Goal: Information Seeking & Learning: Learn about a topic

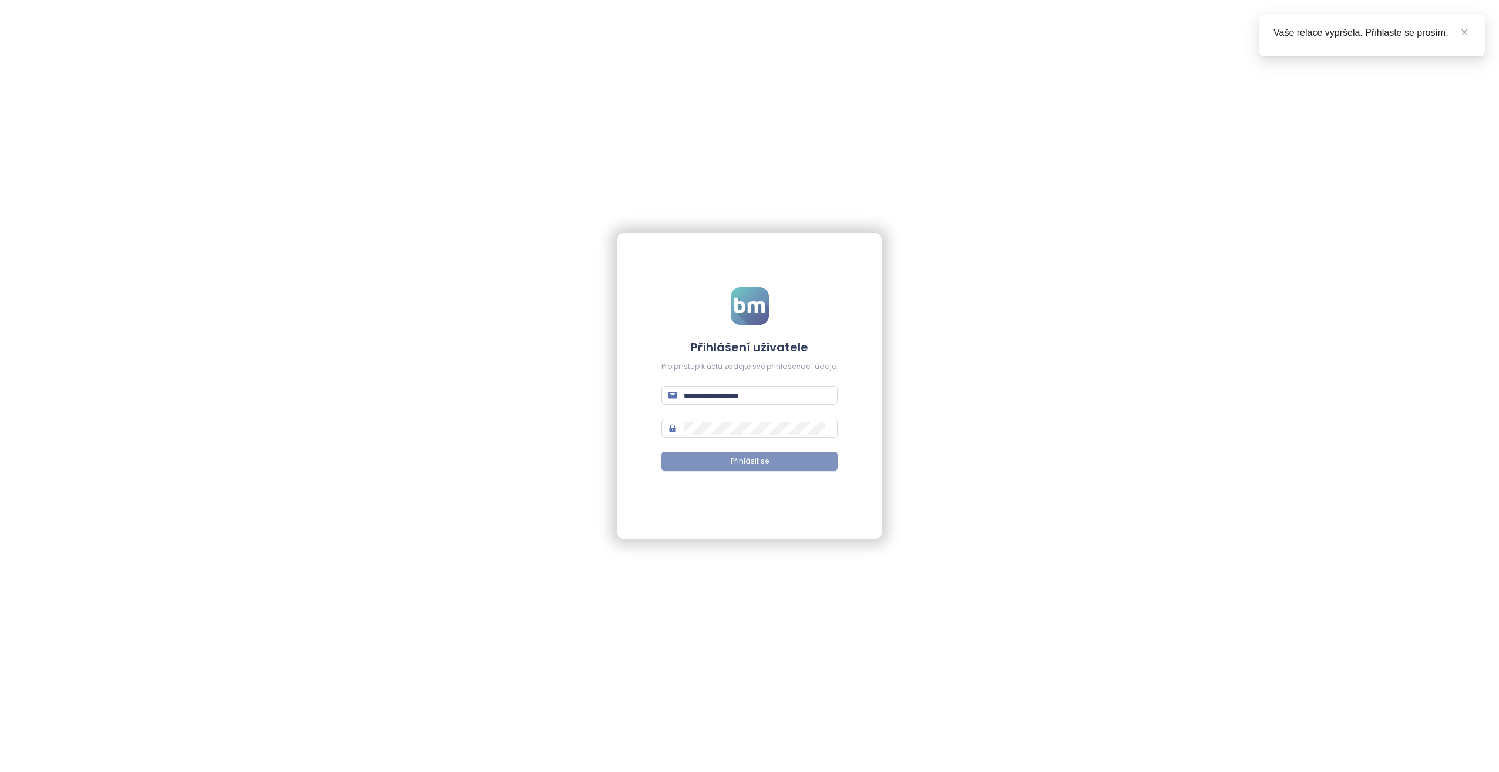
type input "**********"
drag, startPoint x: 770, startPoint y: 464, endPoint x: 782, endPoint y: 491, distance: 29.7
click at [770, 461] on button "Přihlásit se" at bounding box center [749, 461] width 176 height 19
click at [771, 468] on button "Přihlásit se" at bounding box center [749, 461] width 176 height 19
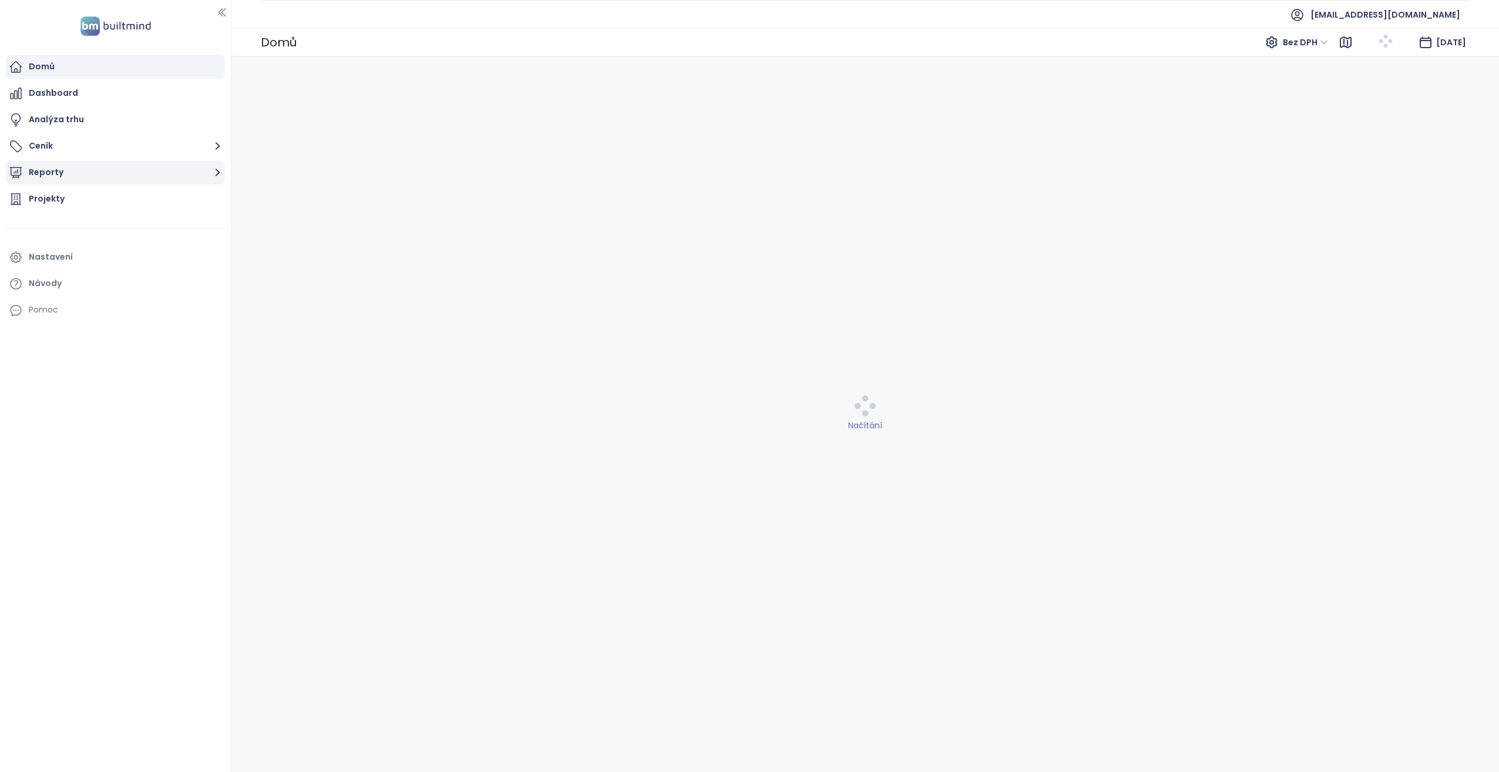
click at [214, 174] on icon "button" at bounding box center [217, 172] width 15 height 15
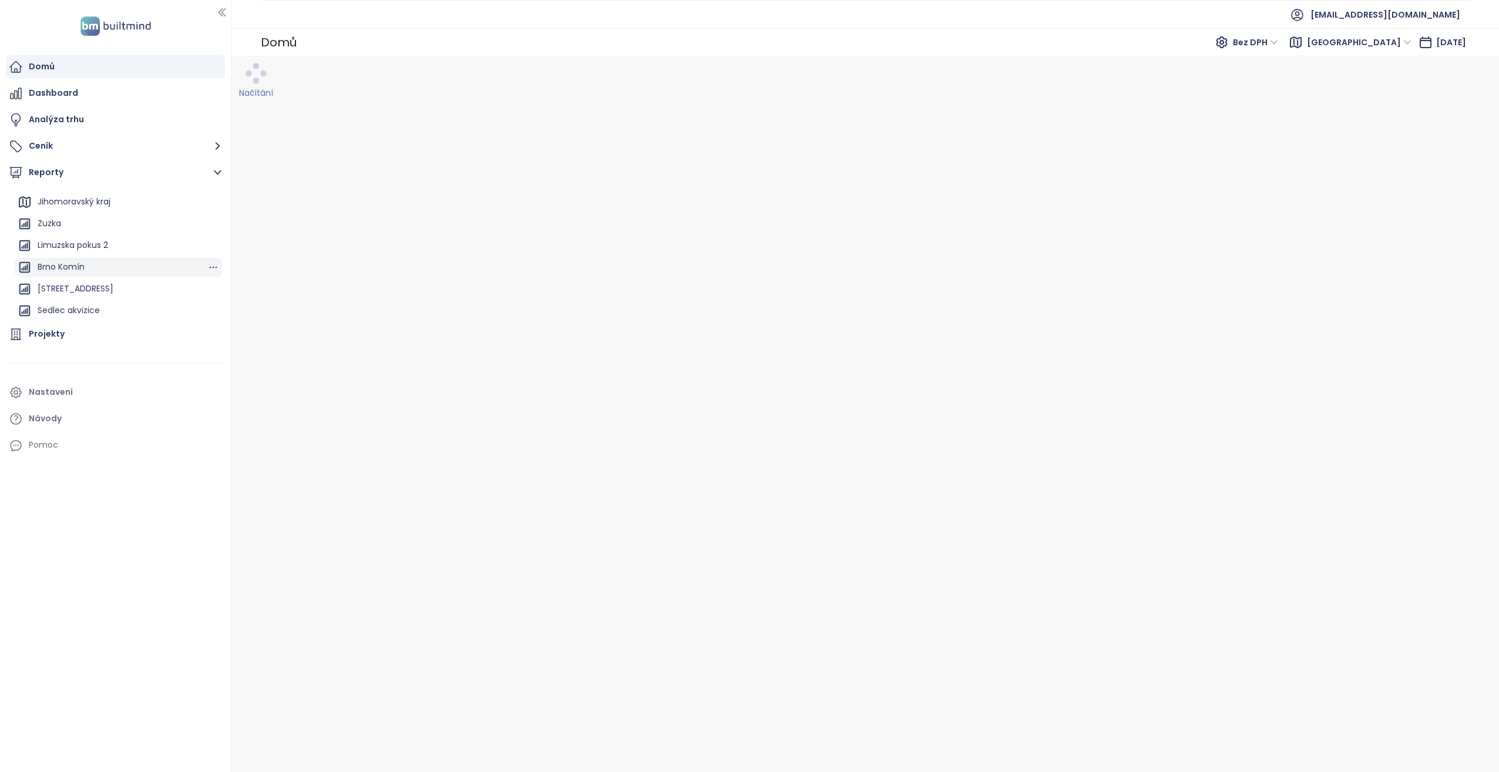
scroll to position [85, 0]
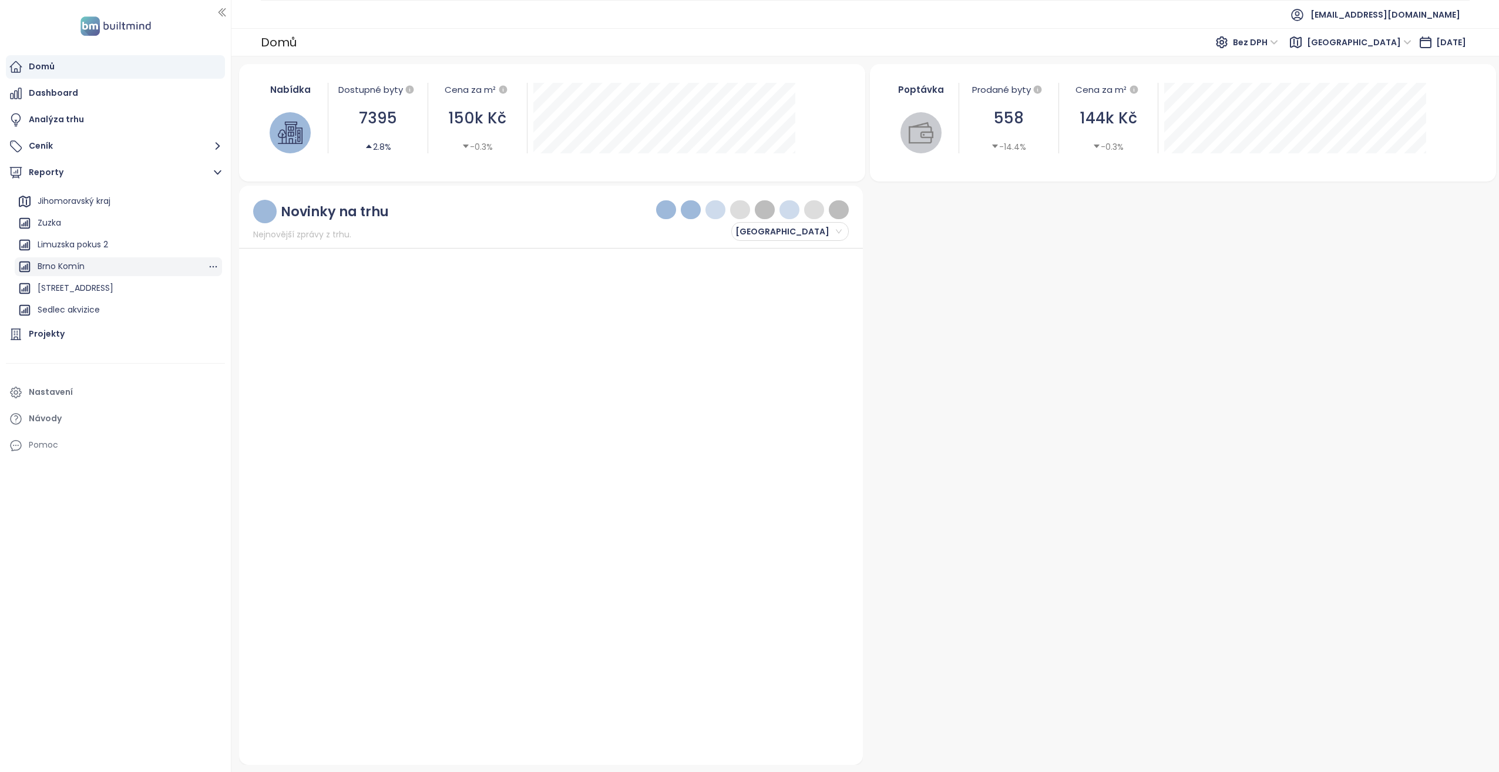
click at [128, 266] on div "Brno Komín" at bounding box center [118, 266] width 207 height 19
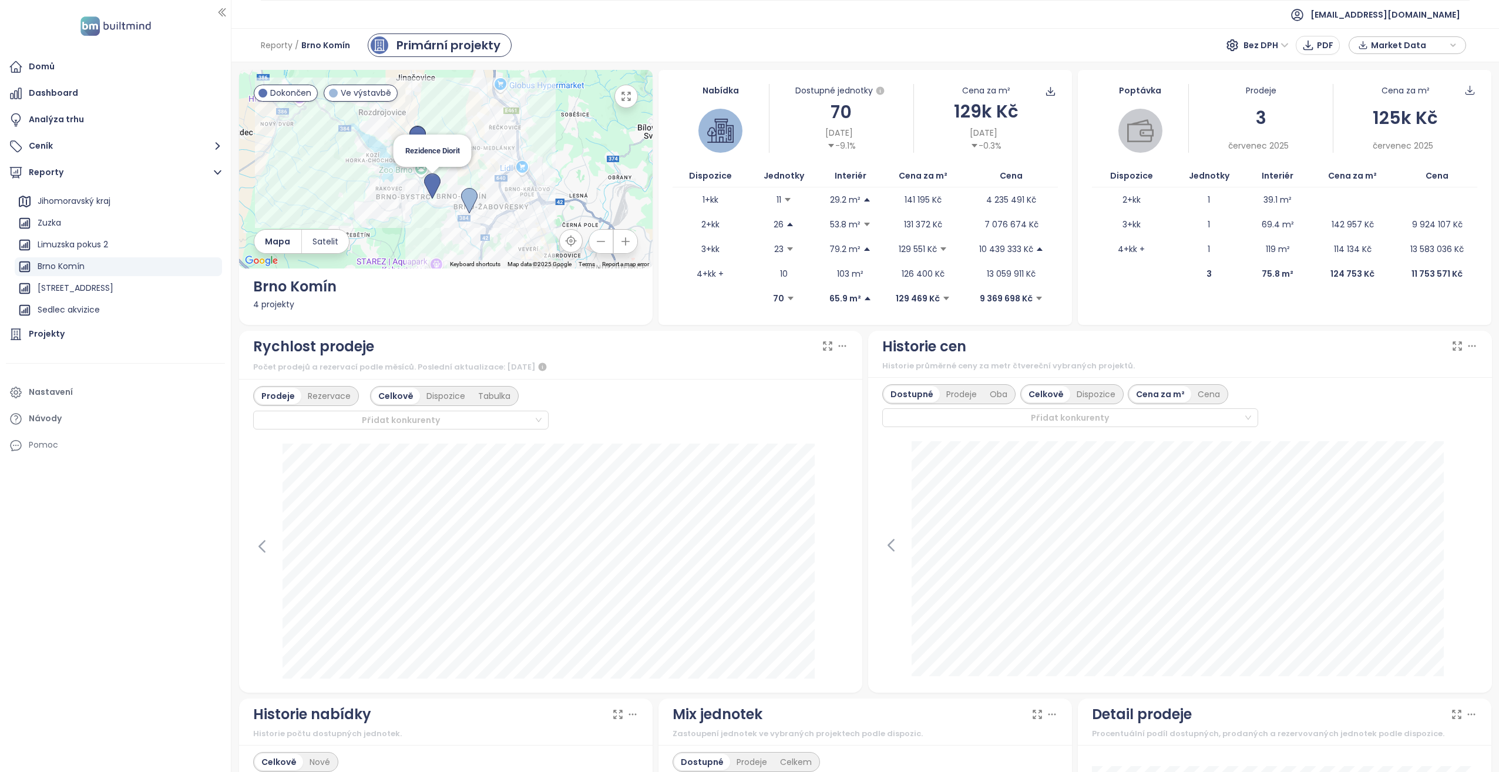
click at [426, 187] on img at bounding box center [432, 186] width 16 height 26
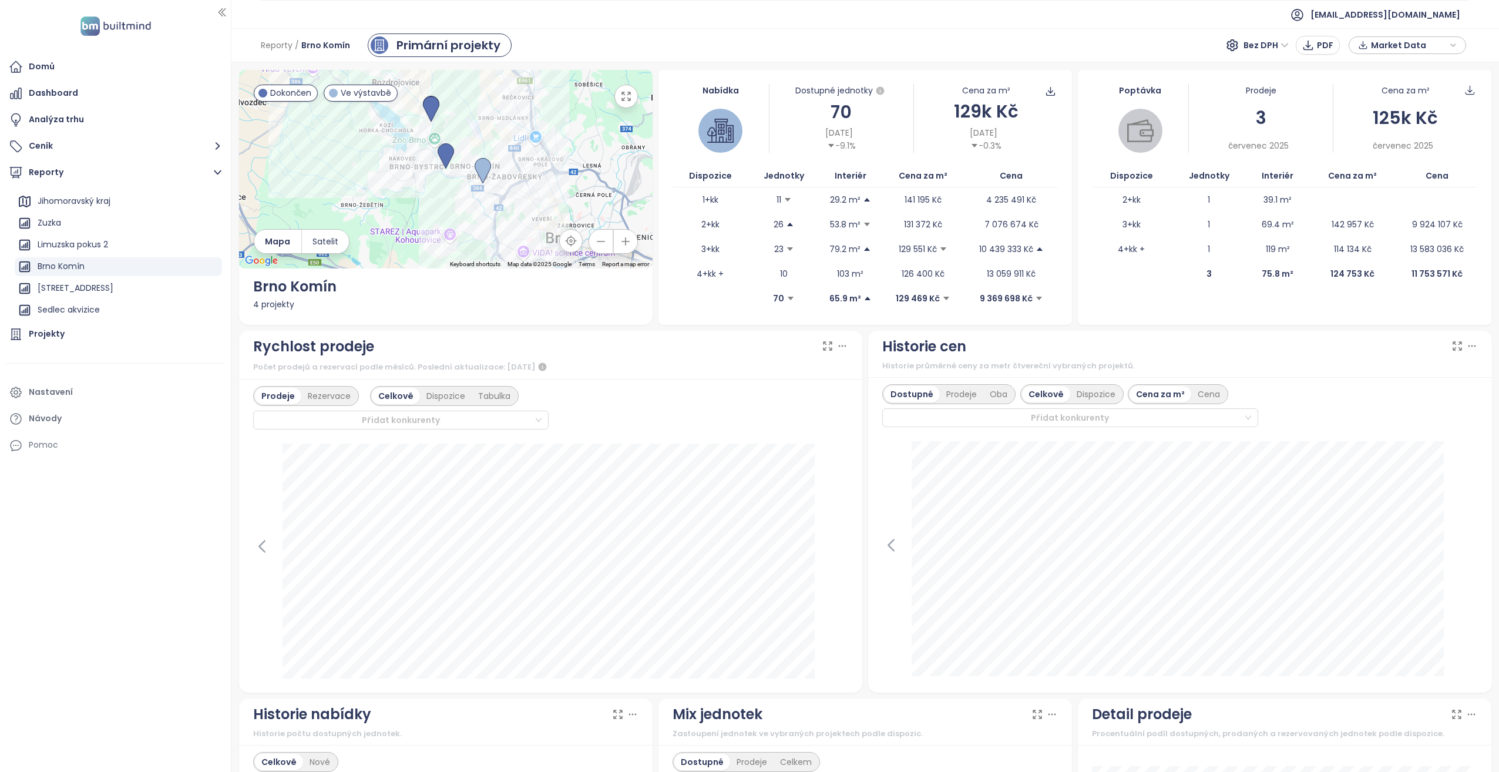
click at [631, 106] on div "To navigate, press the arrow keys." at bounding box center [446, 169] width 414 height 199
click at [626, 101] on icon "button" at bounding box center [626, 96] width 12 height 12
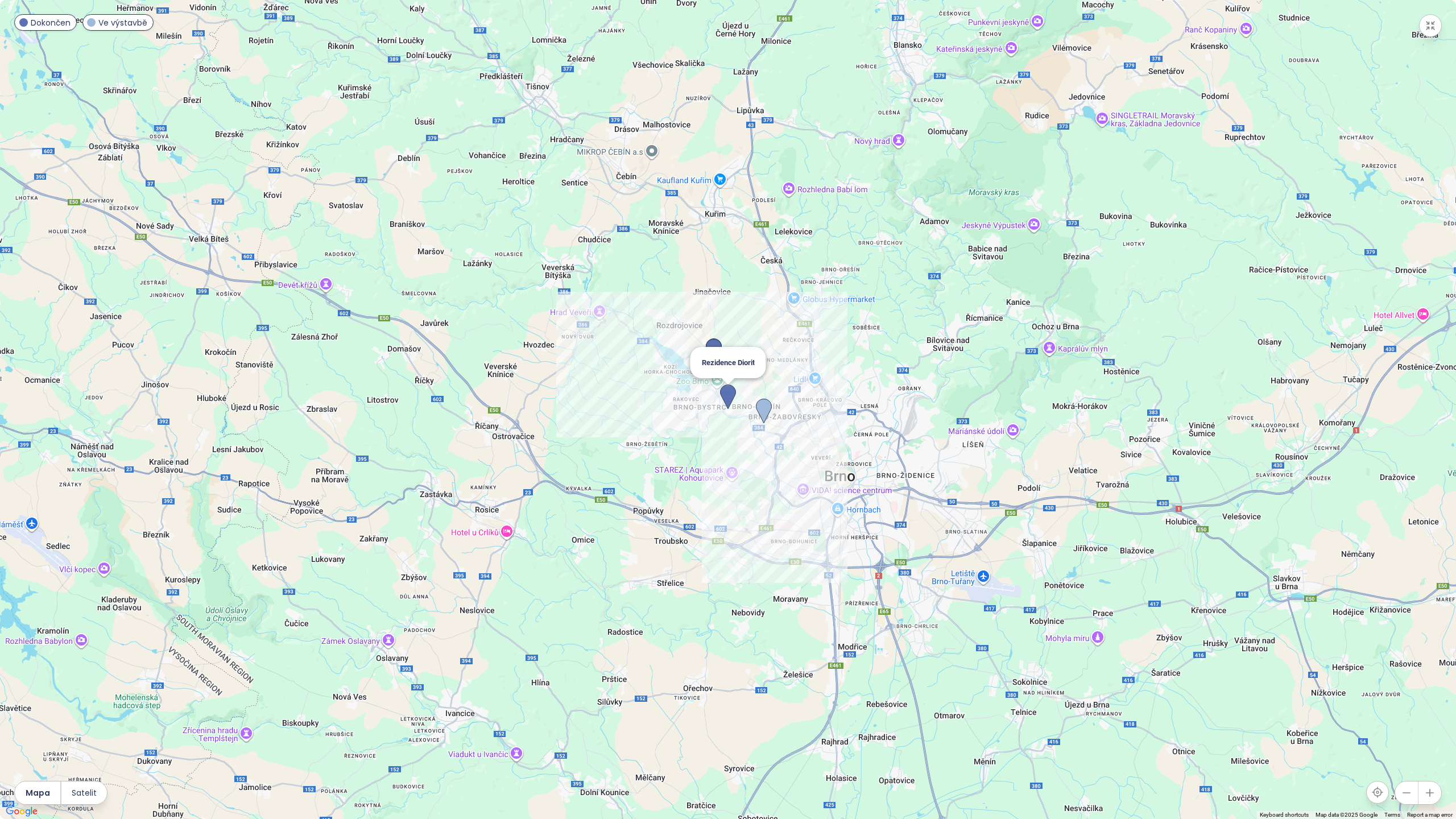
click at [727, 392] on img at bounding box center [728, 397] width 15 height 25
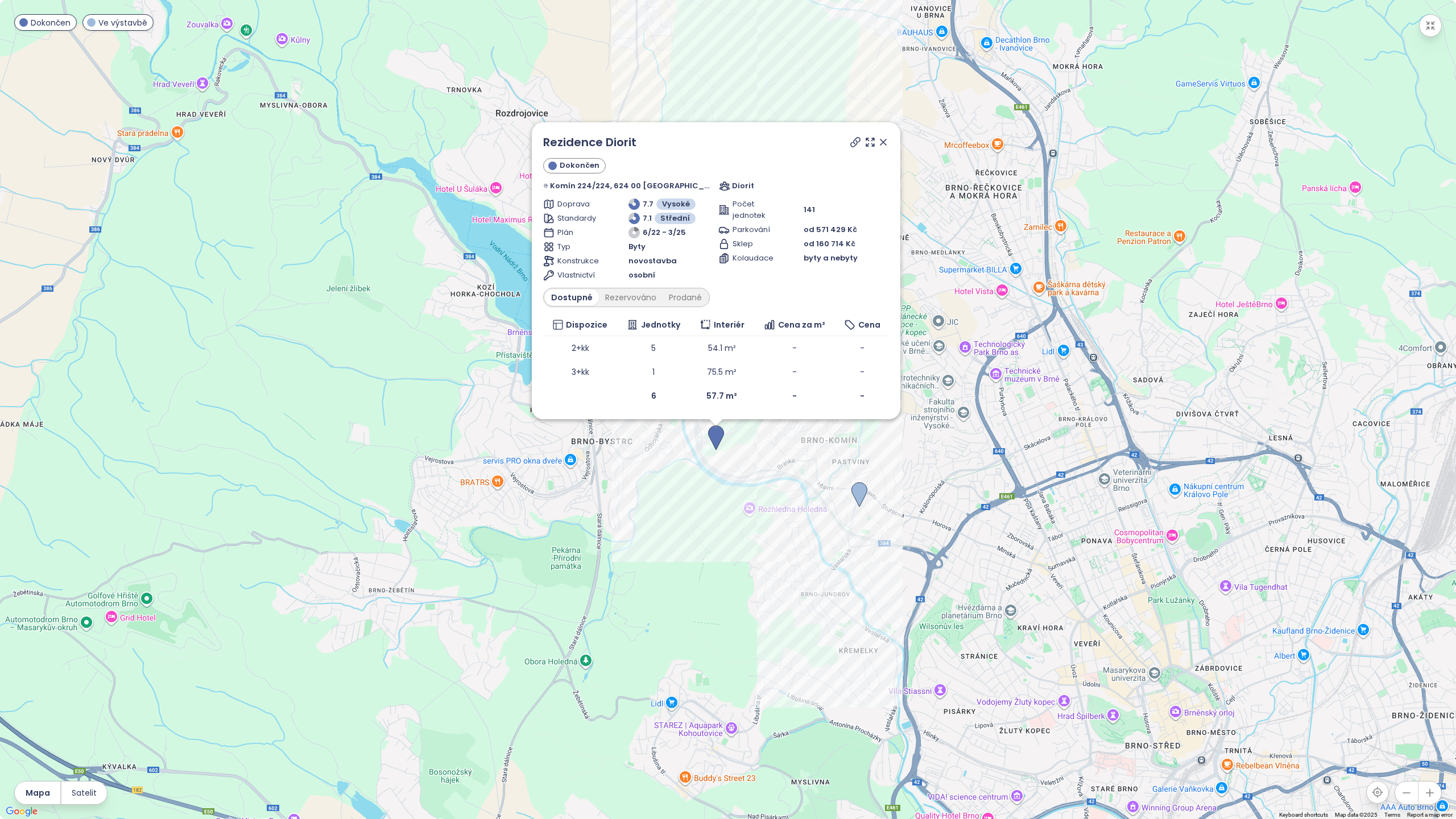
click at [850, 142] on icon at bounding box center [856, 142] width 12 height 12
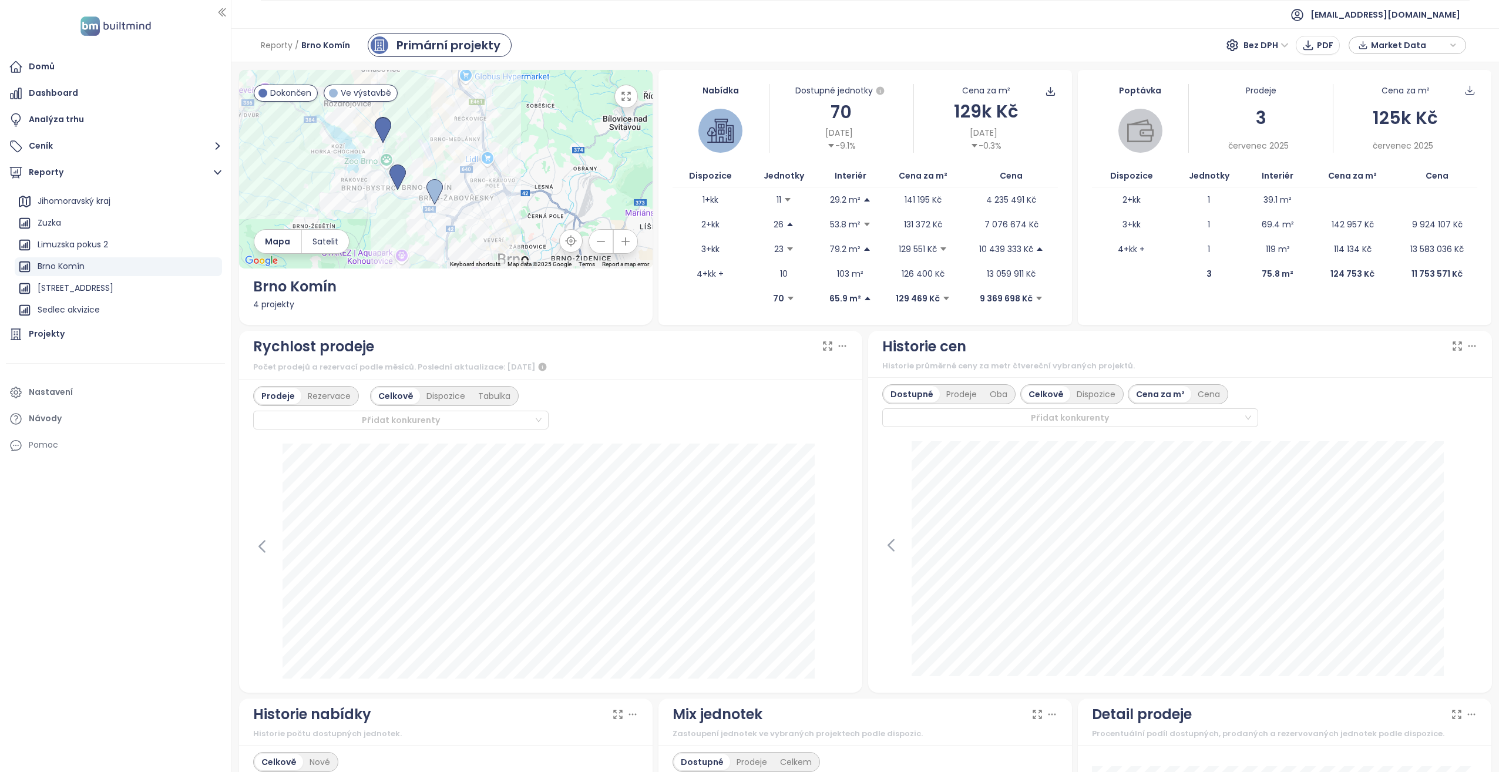
click at [627, 97] on icon "button" at bounding box center [626, 96] width 12 height 12
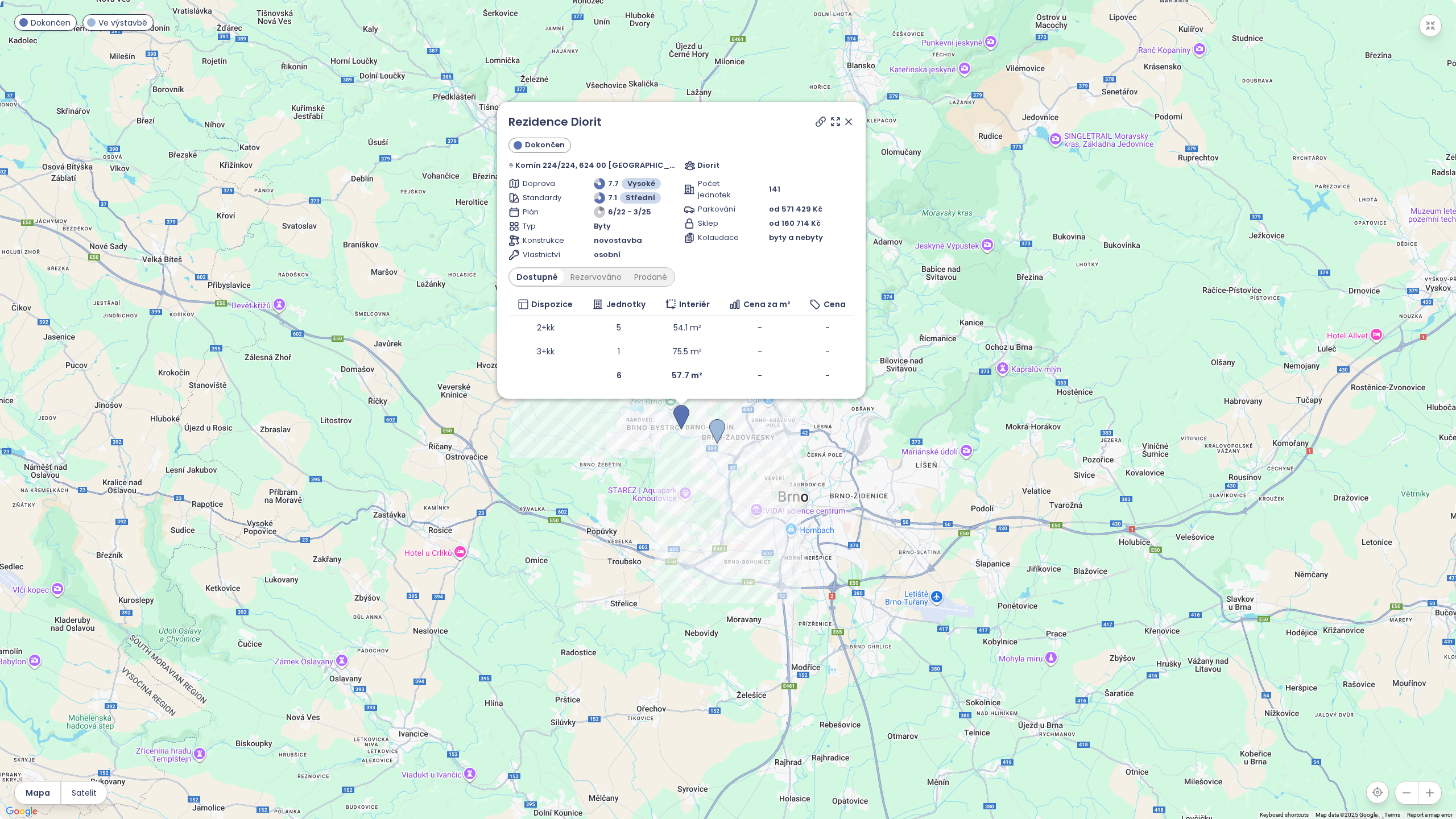
drag, startPoint x: 837, startPoint y: 121, endPoint x: 763, endPoint y: 135, distance: 75.3
click at [843, 121] on icon at bounding box center [849, 122] width 12 height 12
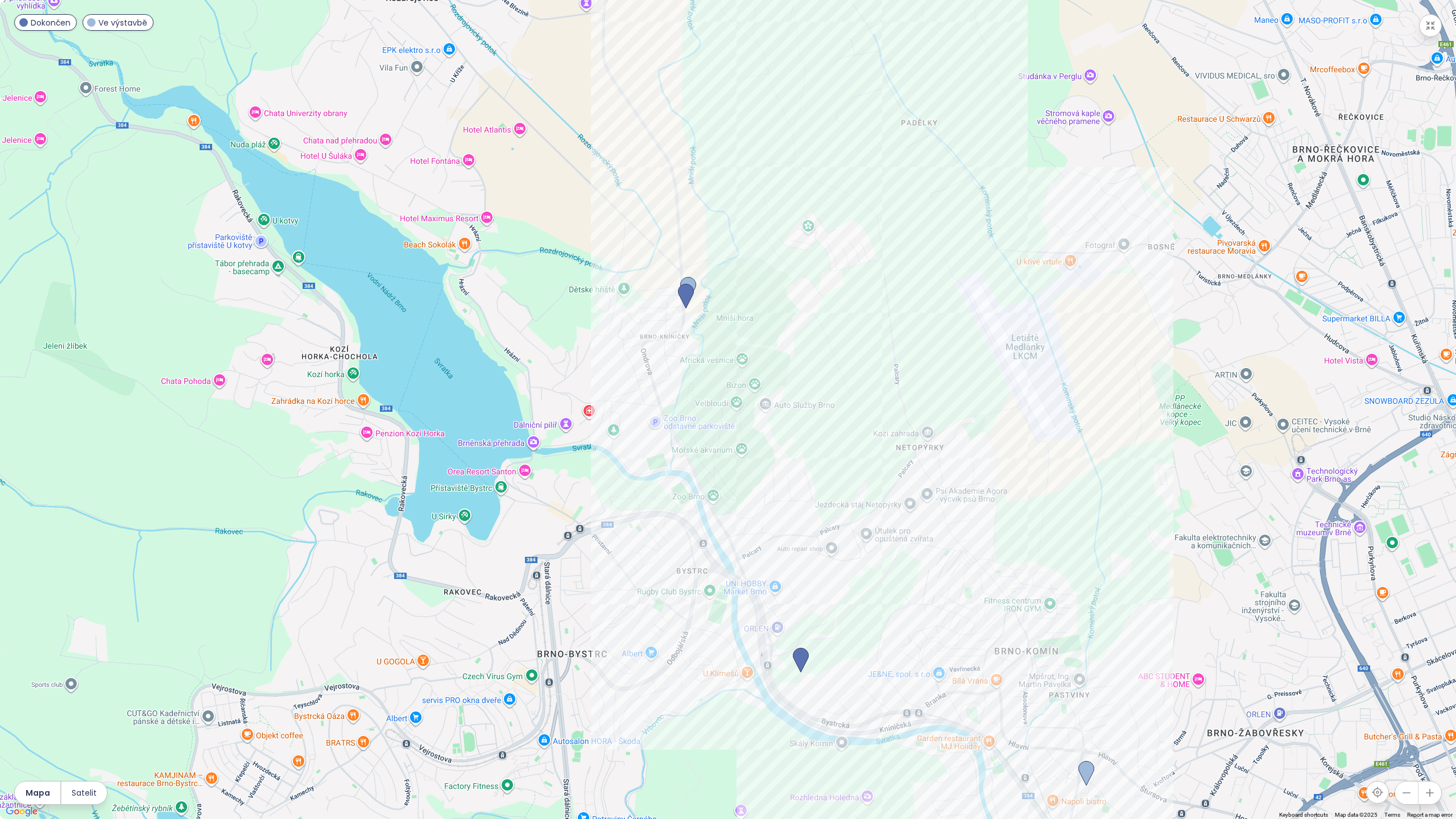
click at [1430, 28] on icon "button" at bounding box center [1431, 26] width 12 height 12
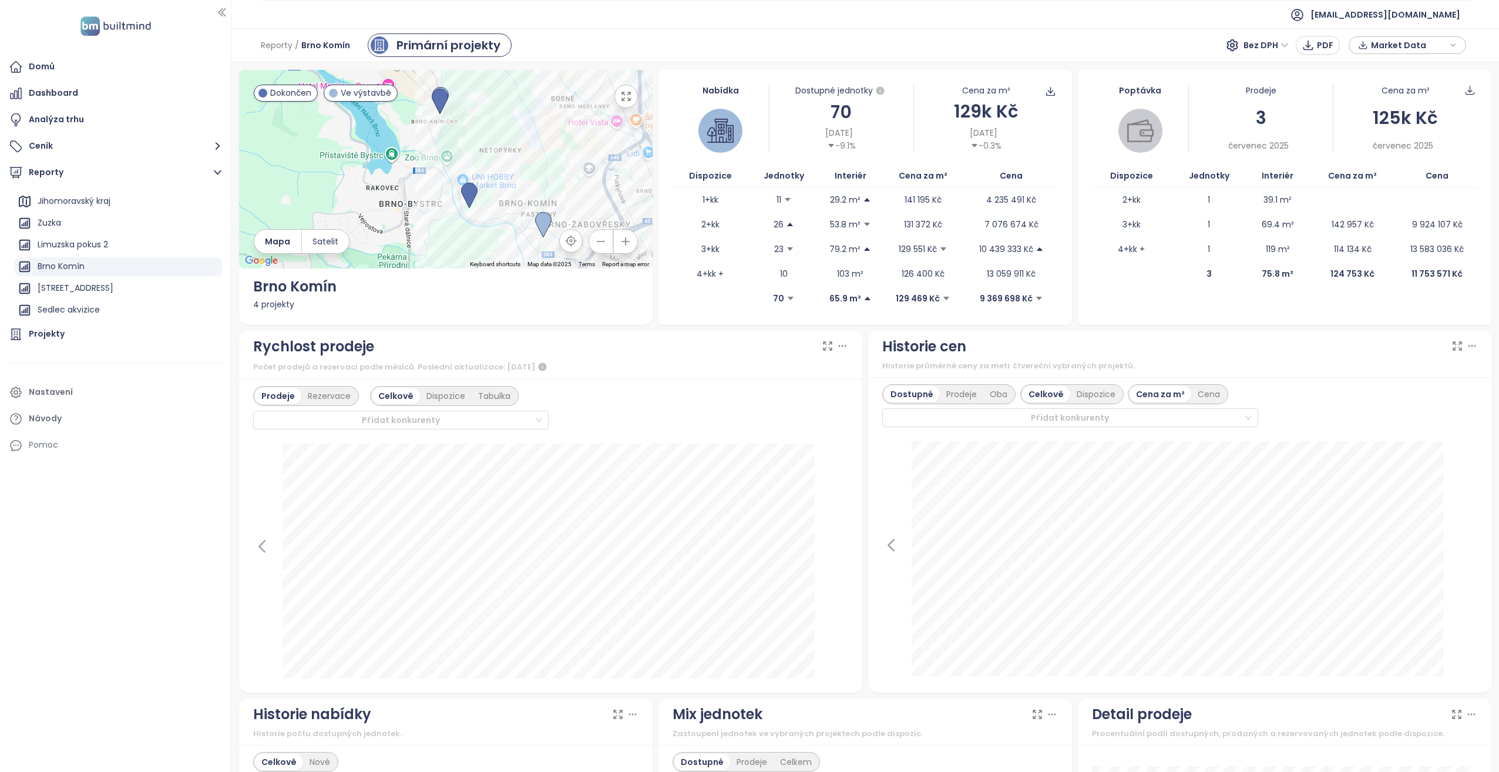
drag, startPoint x: 478, startPoint y: 166, endPoint x: 448, endPoint y: 143, distance: 37.7
click at [448, 143] on div at bounding box center [446, 169] width 414 height 199
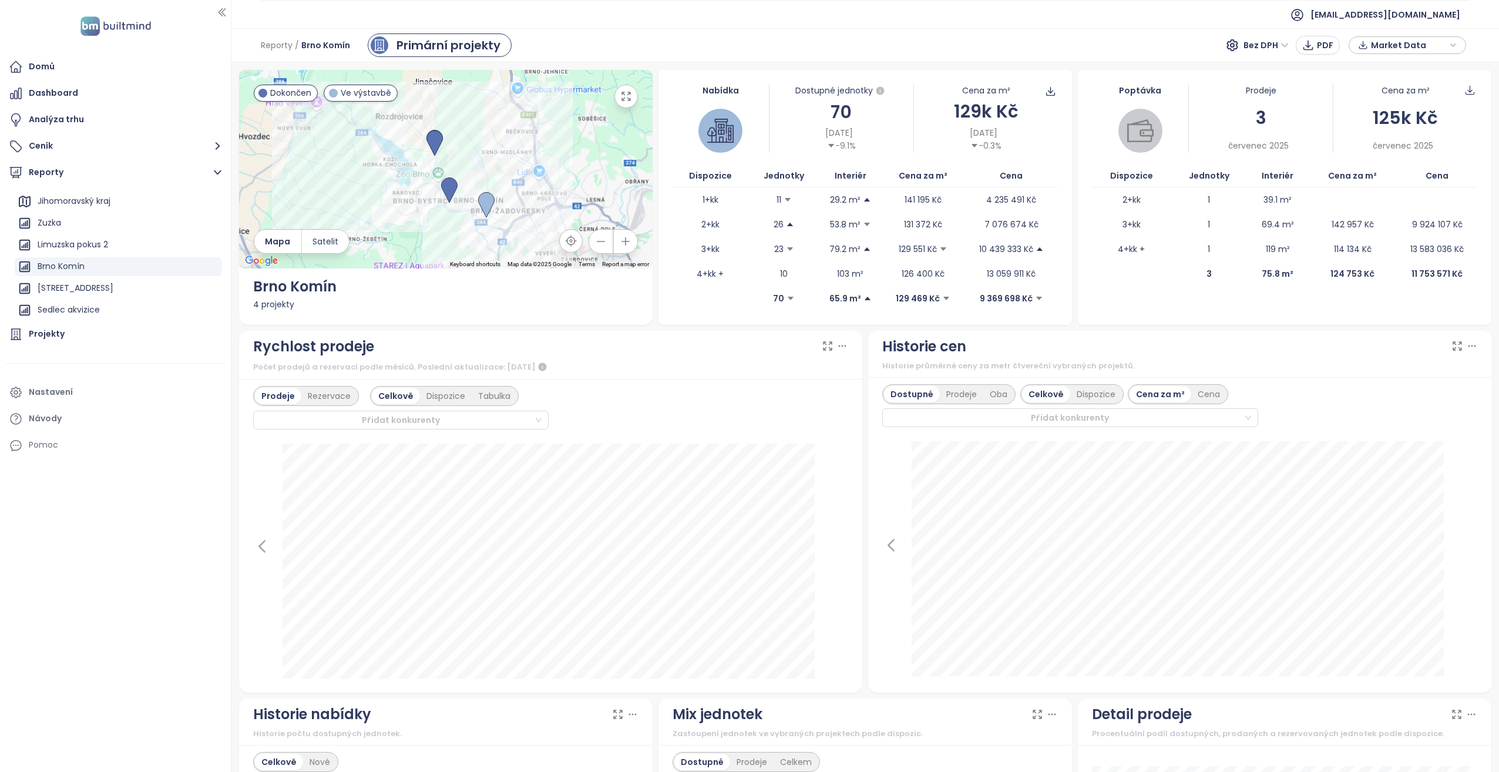
drag, startPoint x: 482, startPoint y: 161, endPoint x: 481, endPoint y: 180, distance: 18.8
click at [481, 180] on div at bounding box center [446, 169] width 414 height 199
drag, startPoint x: 421, startPoint y: 224, endPoint x: 412, endPoint y: 220, distance: 10.0
click at [412, 220] on div at bounding box center [446, 169] width 414 height 199
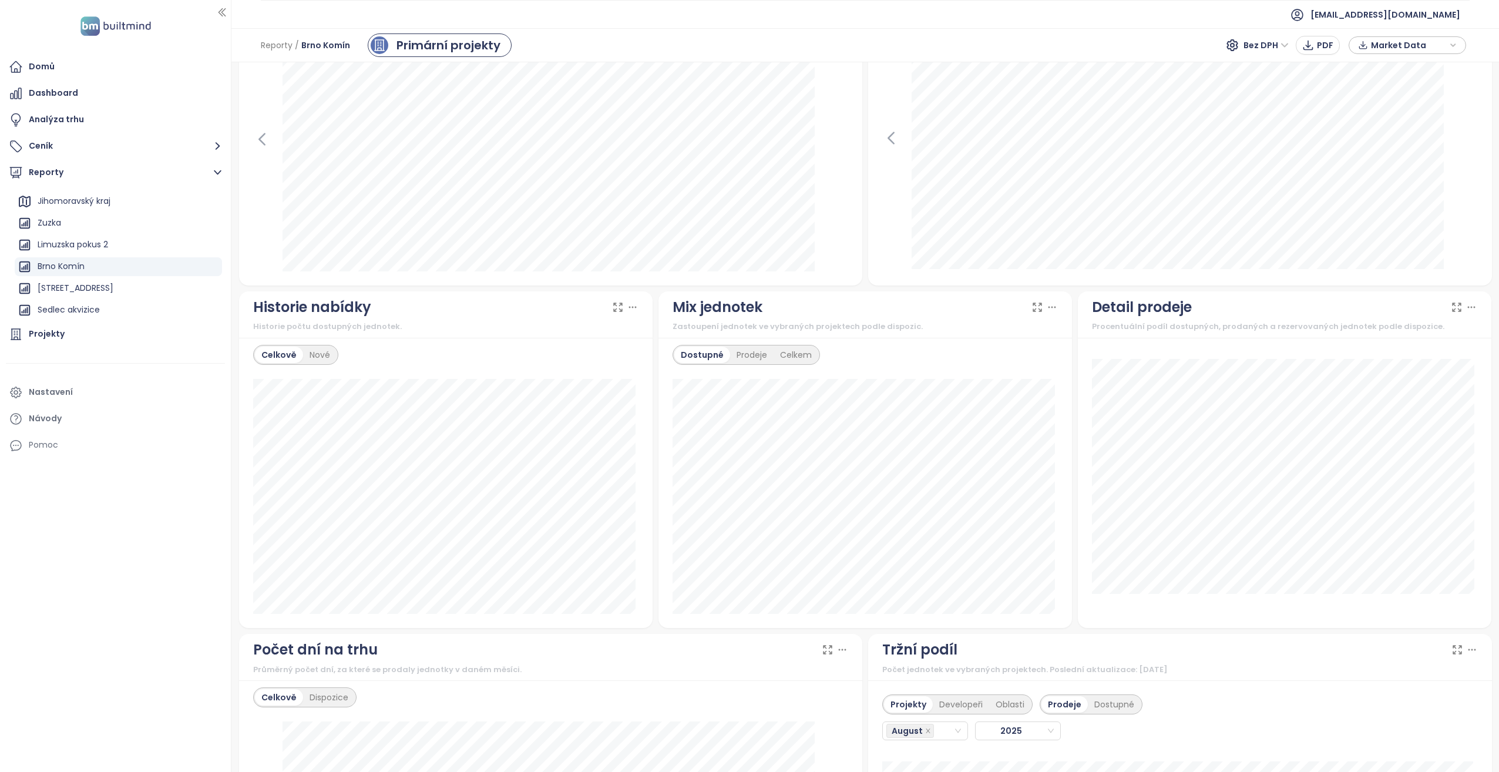
scroll to position [411, 0]
click at [788, 352] on div "Celkem" at bounding box center [796, 350] width 45 height 16
click at [1048, 301] on icon at bounding box center [1052, 303] width 12 height 12
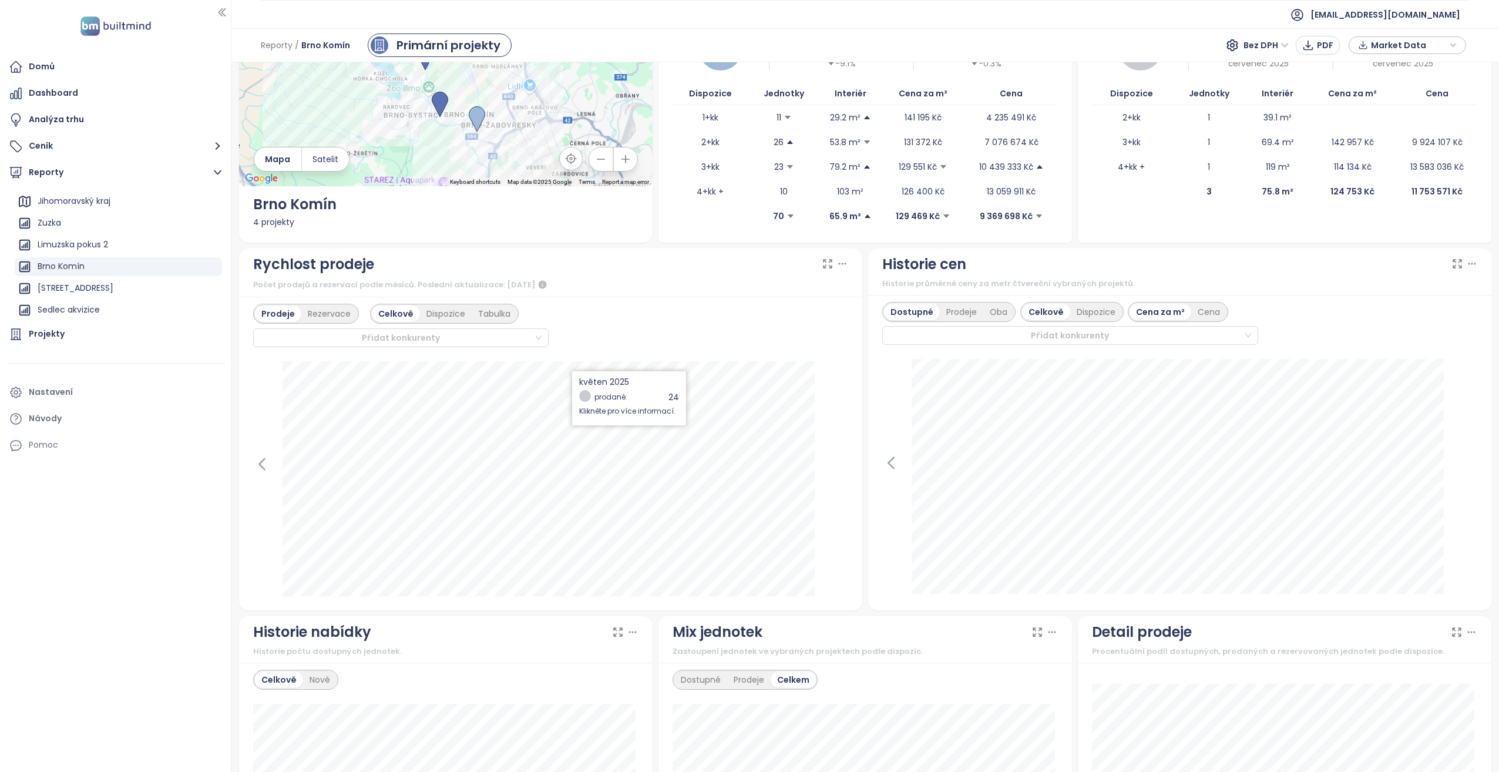
scroll to position [0, 0]
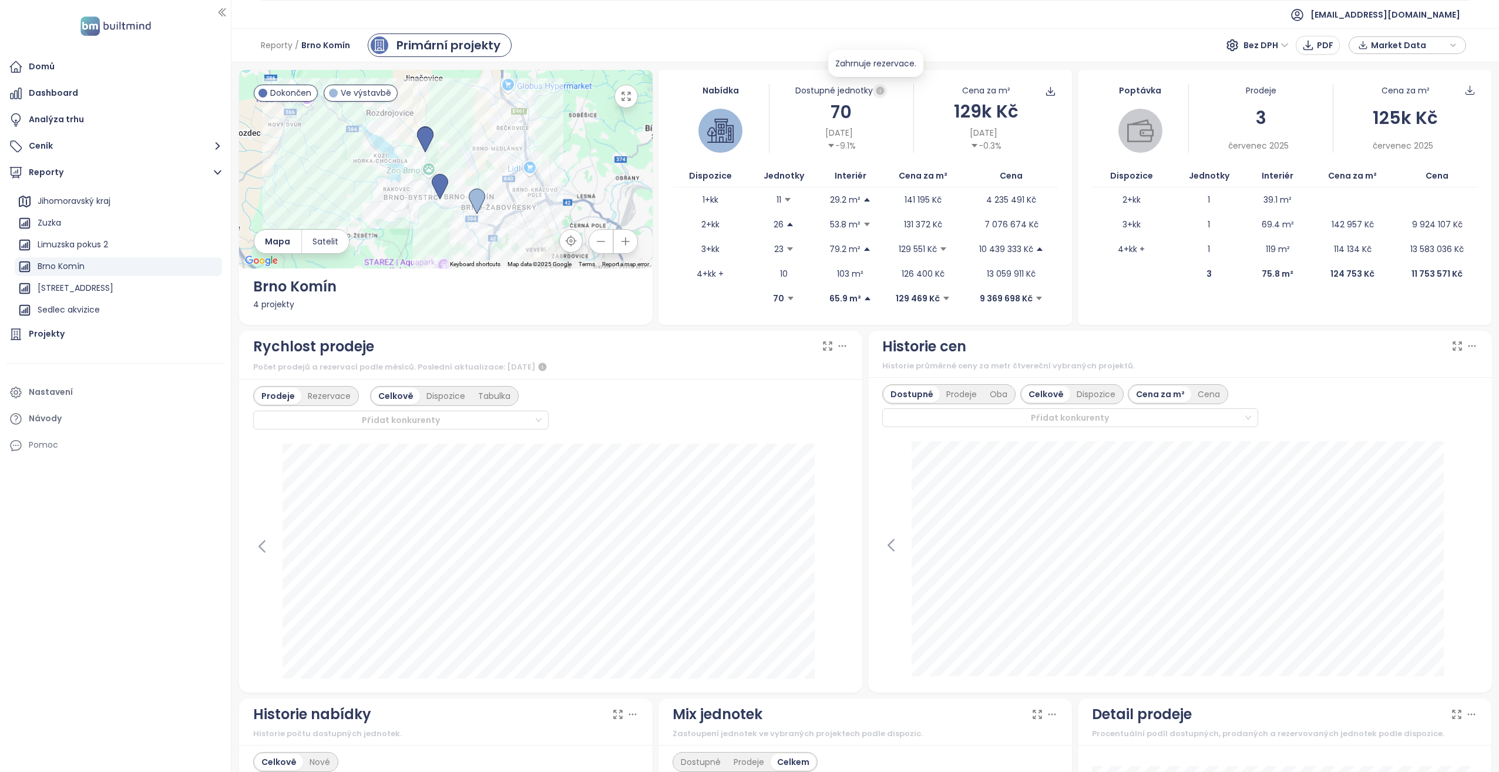
click at [878, 87] on icon "button" at bounding box center [880, 91] width 11 height 11
click at [724, 118] on img at bounding box center [720, 130] width 26 height 26
drag, startPoint x: 624, startPoint y: 96, endPoint x: 626, endPoint y: 140, distance: 43.5
click at [624, 96] on icon "button" at bounding box center [626, 96] width 12 height 12
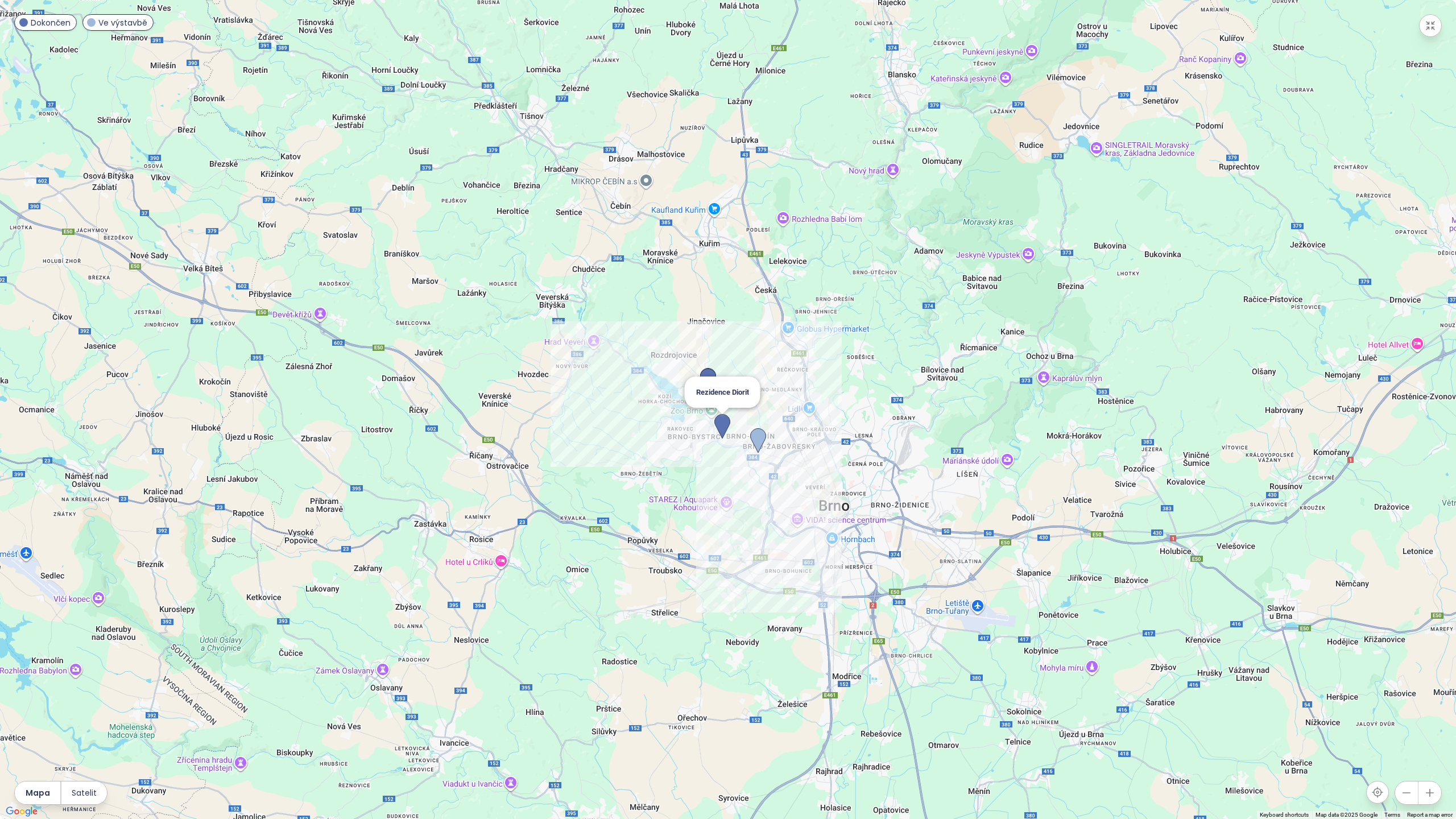
click at [723, 422] on img at bounding box center [722, 427] width 15 height 25
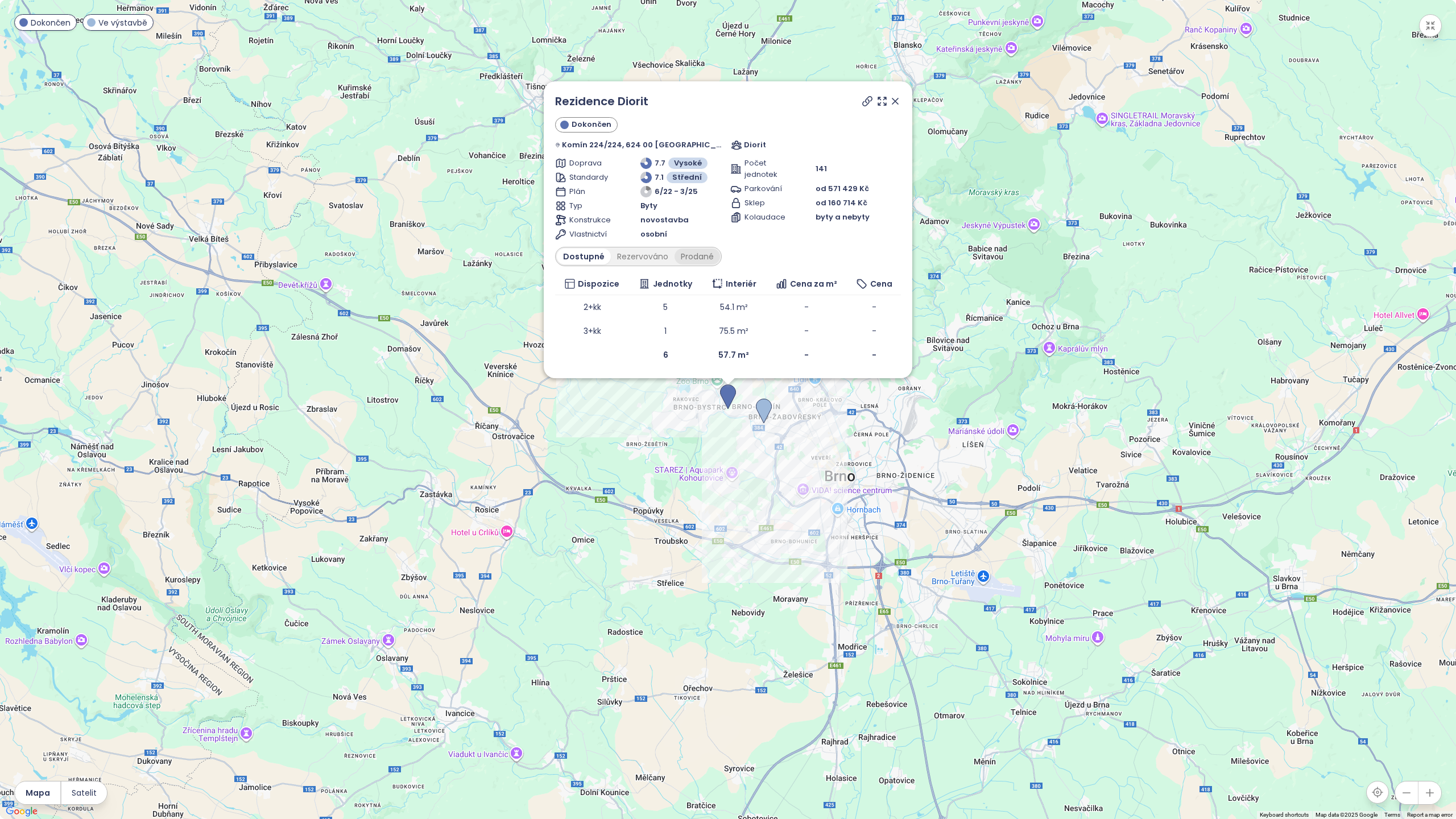
click at [710, 254] on div "Prodané" at bounding box center [697, 257] width 46 height 15
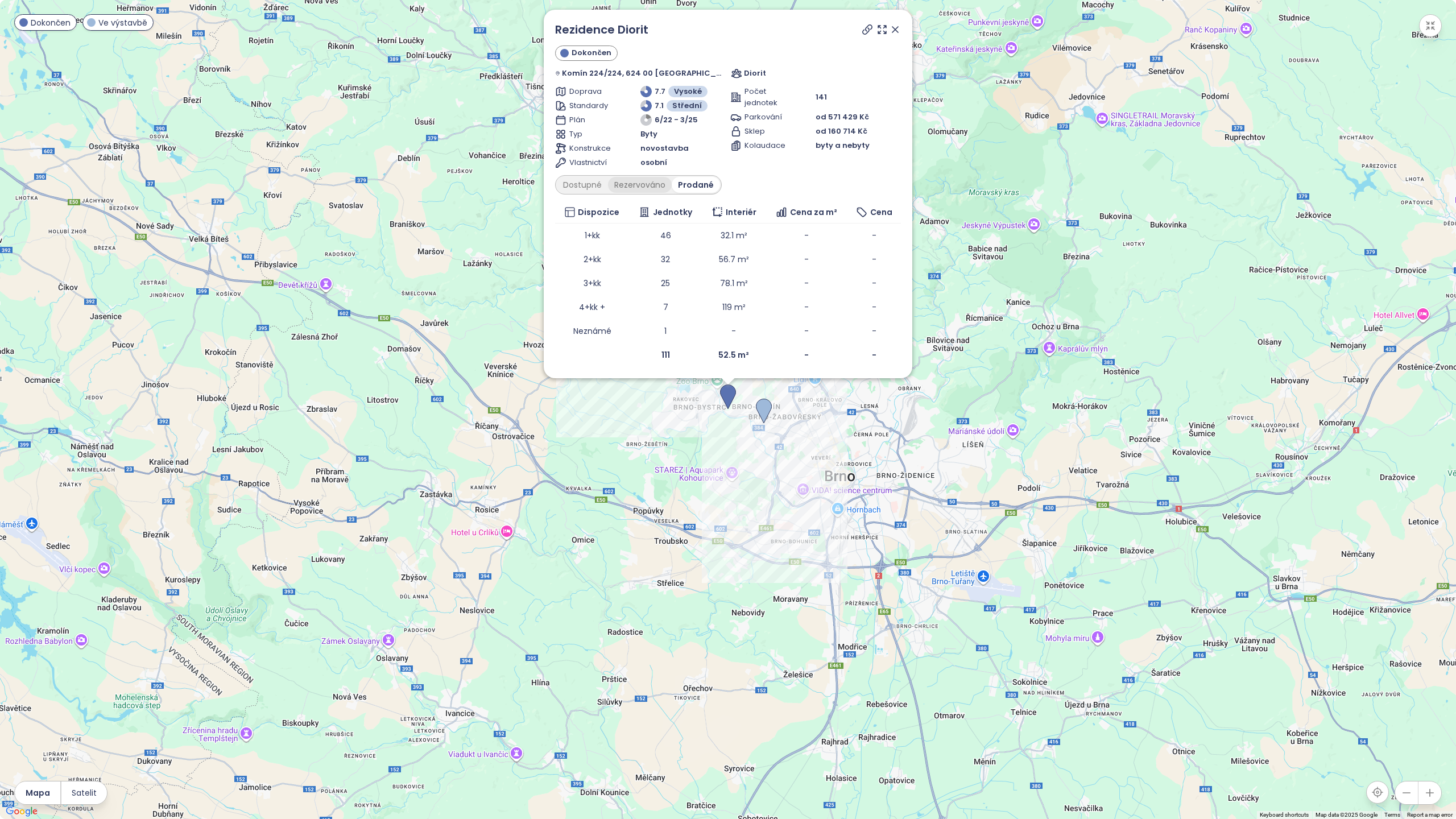
click at [651, 185] on div "Rezervováno" at bounding box center [640, 185] width 64 height 15
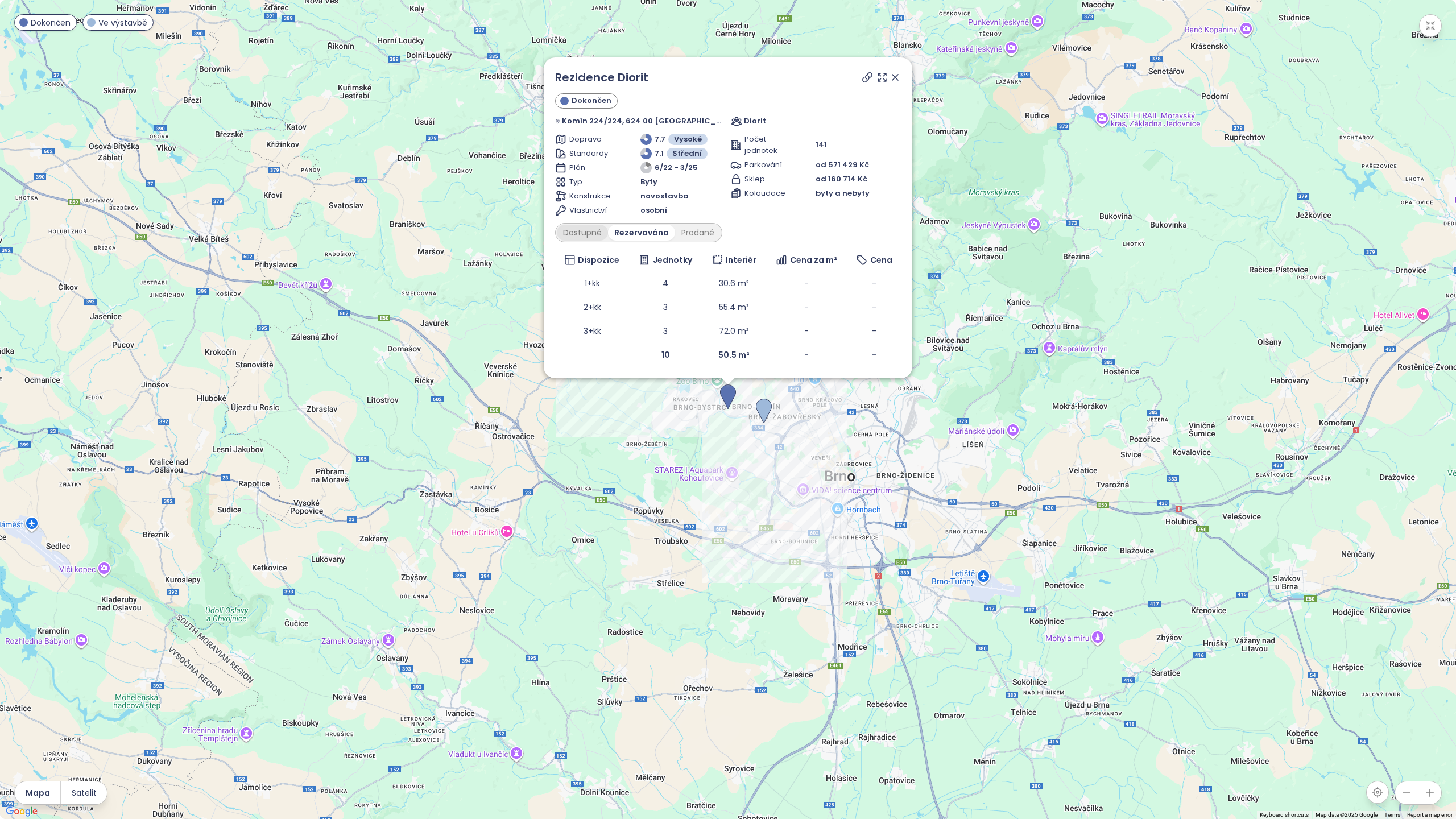
click at [596, 236] on div "Dostupné" at bounding box center [582, 232] width 51 height 15
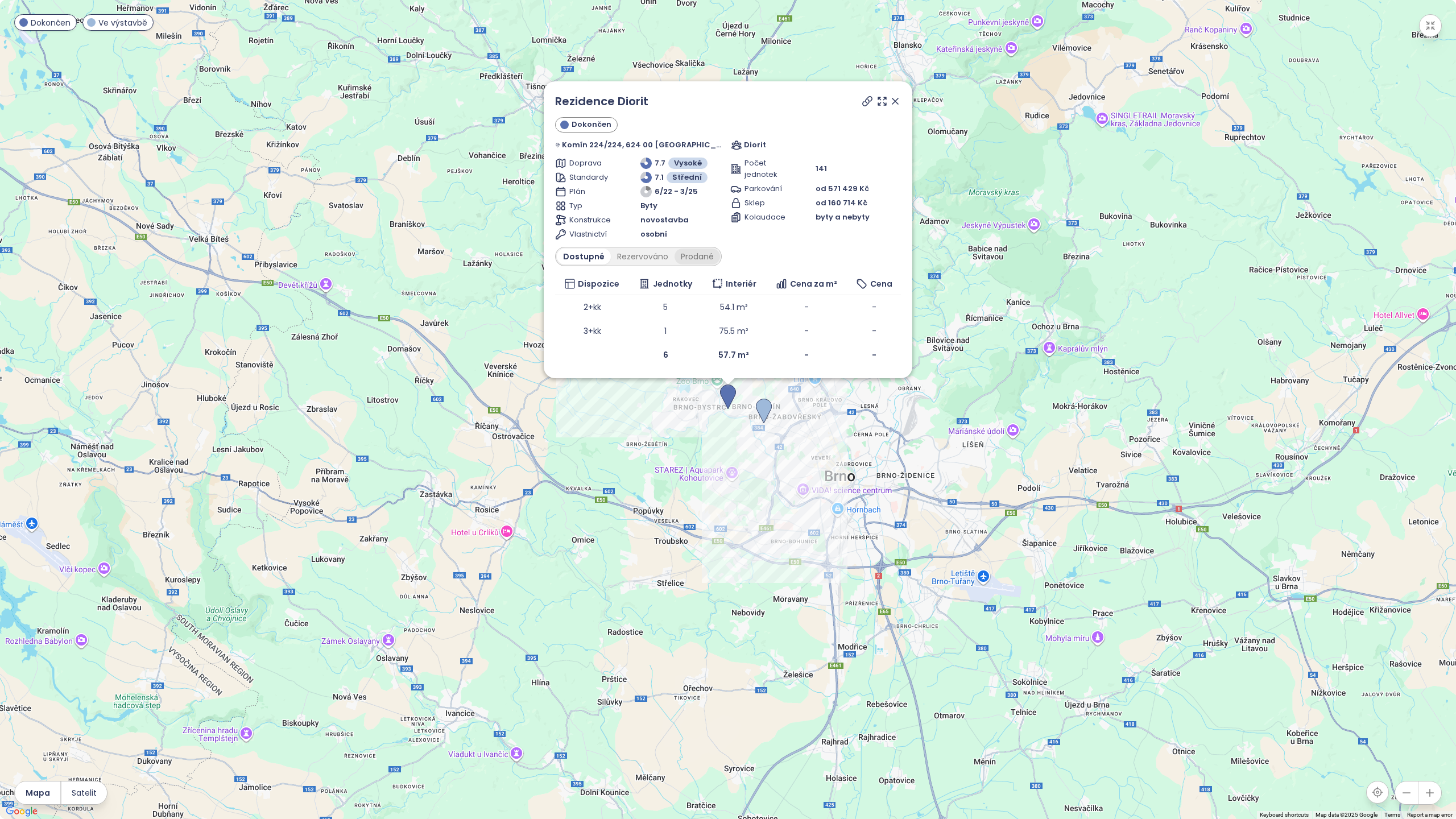
click at [695, 258] on div "Prodané" at bounding box center [697, 257] width 46 height 15
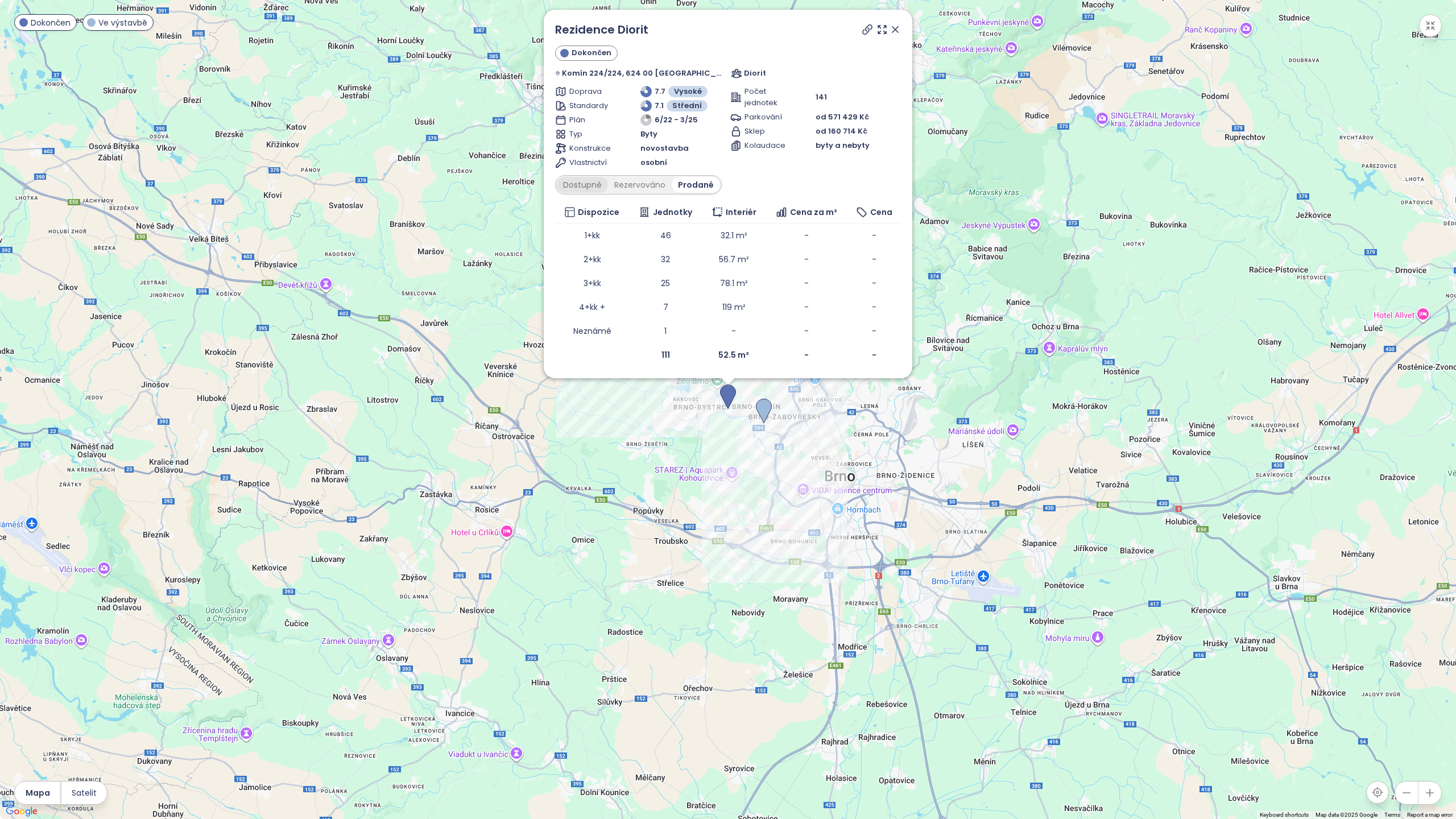
click at [599, 185] on div "Dostupné" at bounding box center [582, 185] width 51 height 15
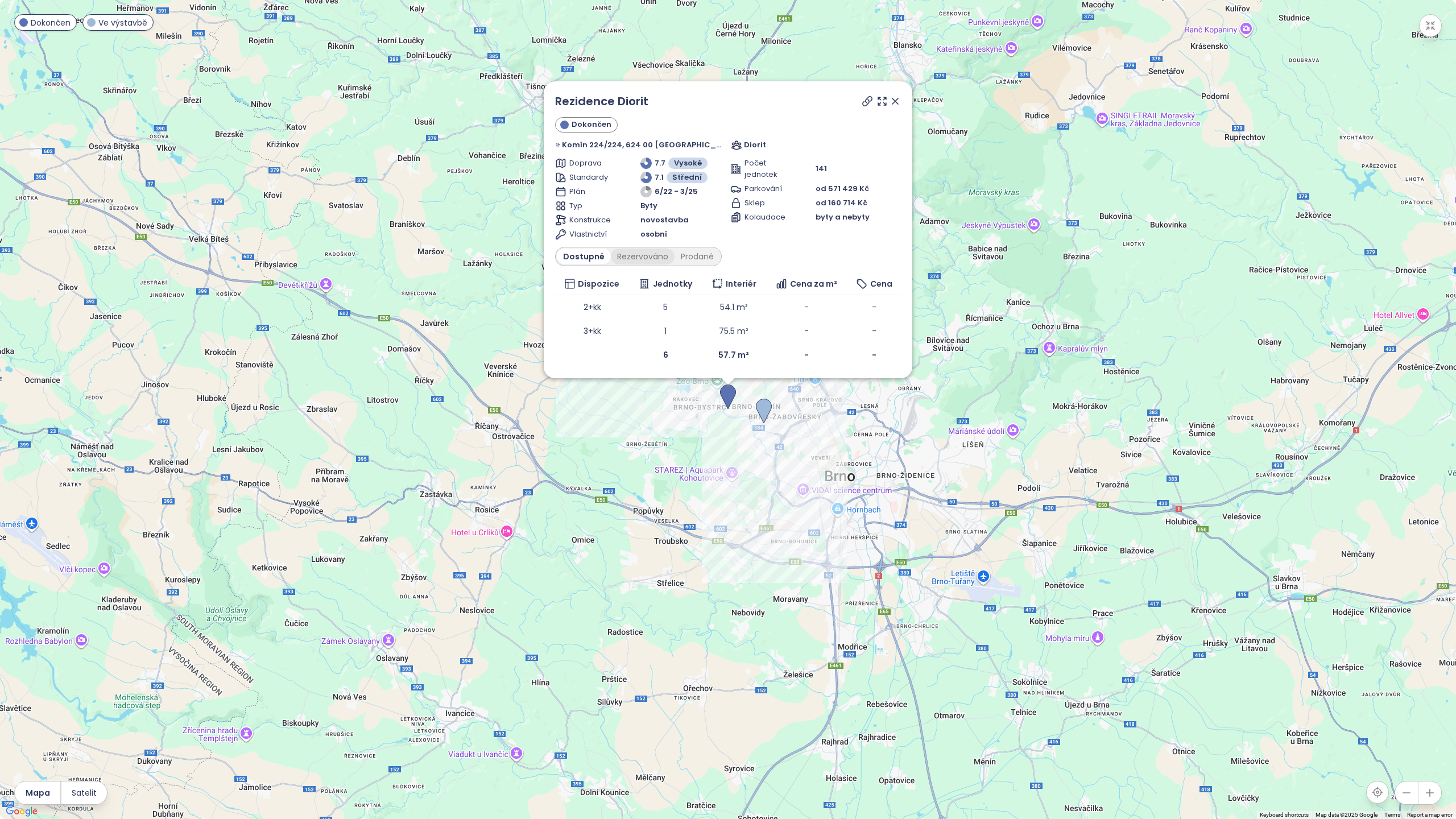
click at [661, 256] on div "Rezervováno" at bounding box center [643, 257] width 64 height 15
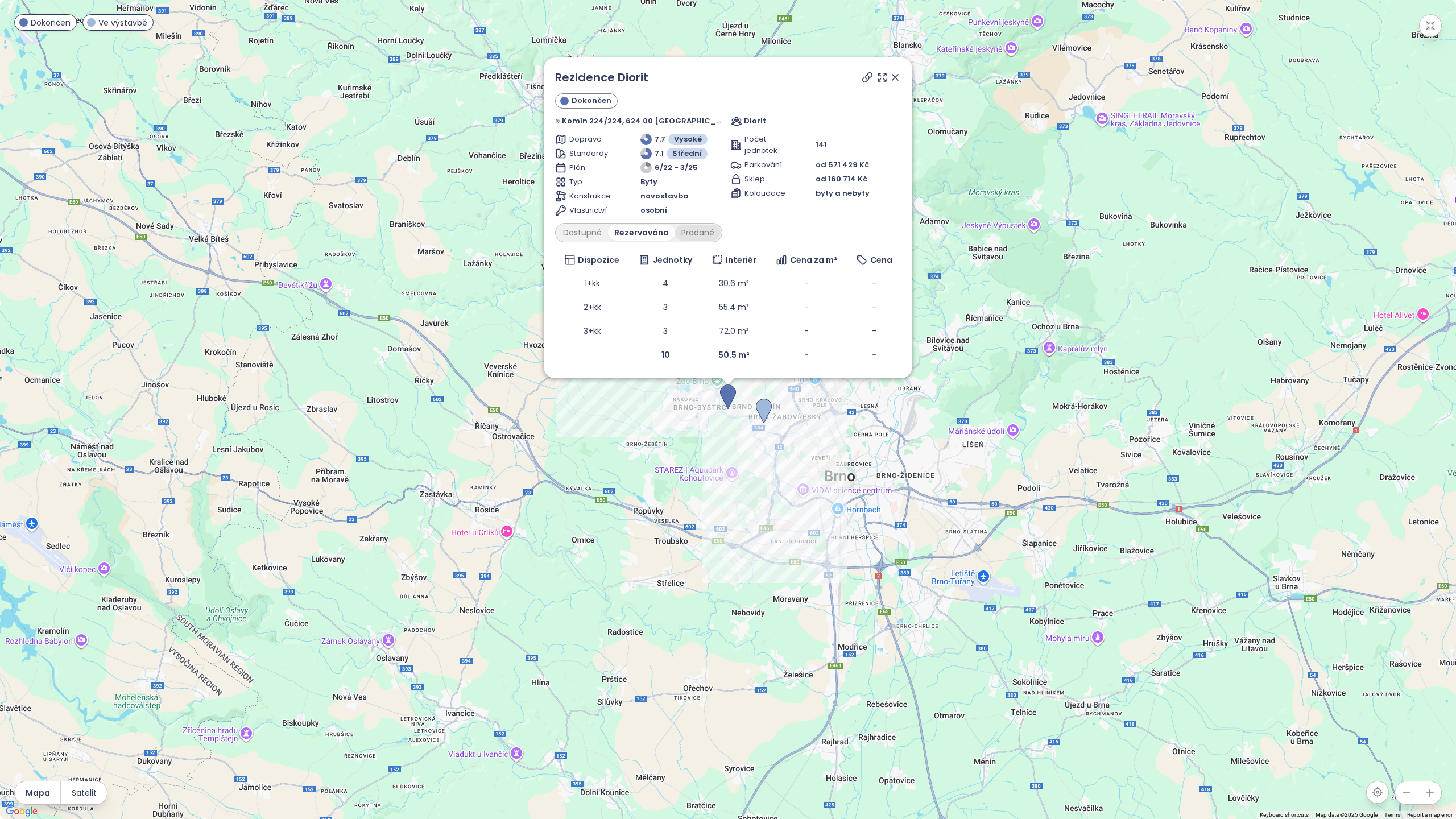
click at [719, 229] on div "Prodané" at bounding box center [697, 232] width 46 height 15
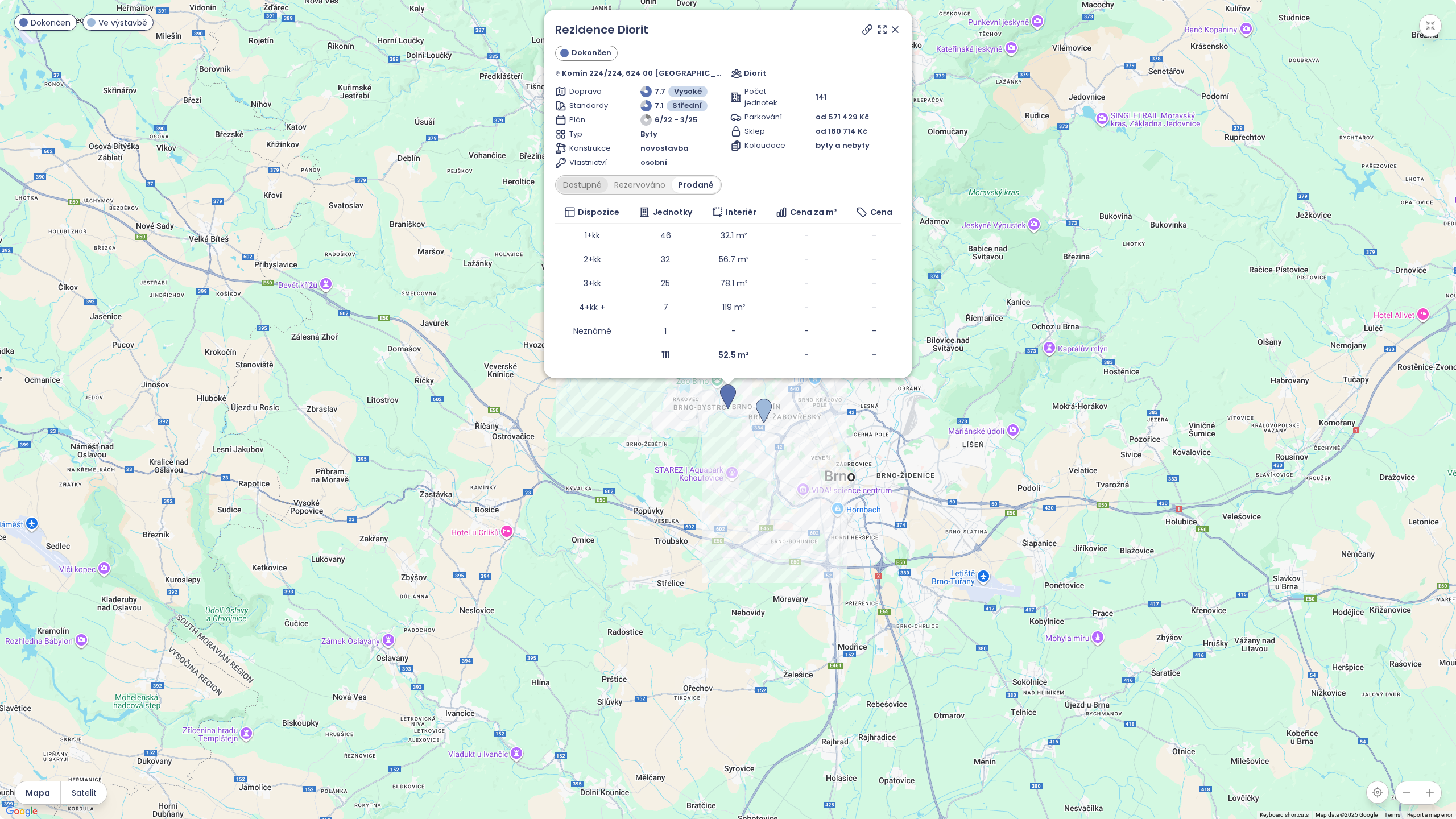
click at [603, 188] on div "Dostupné" at bounding box center [582, 185] width 51 height 15
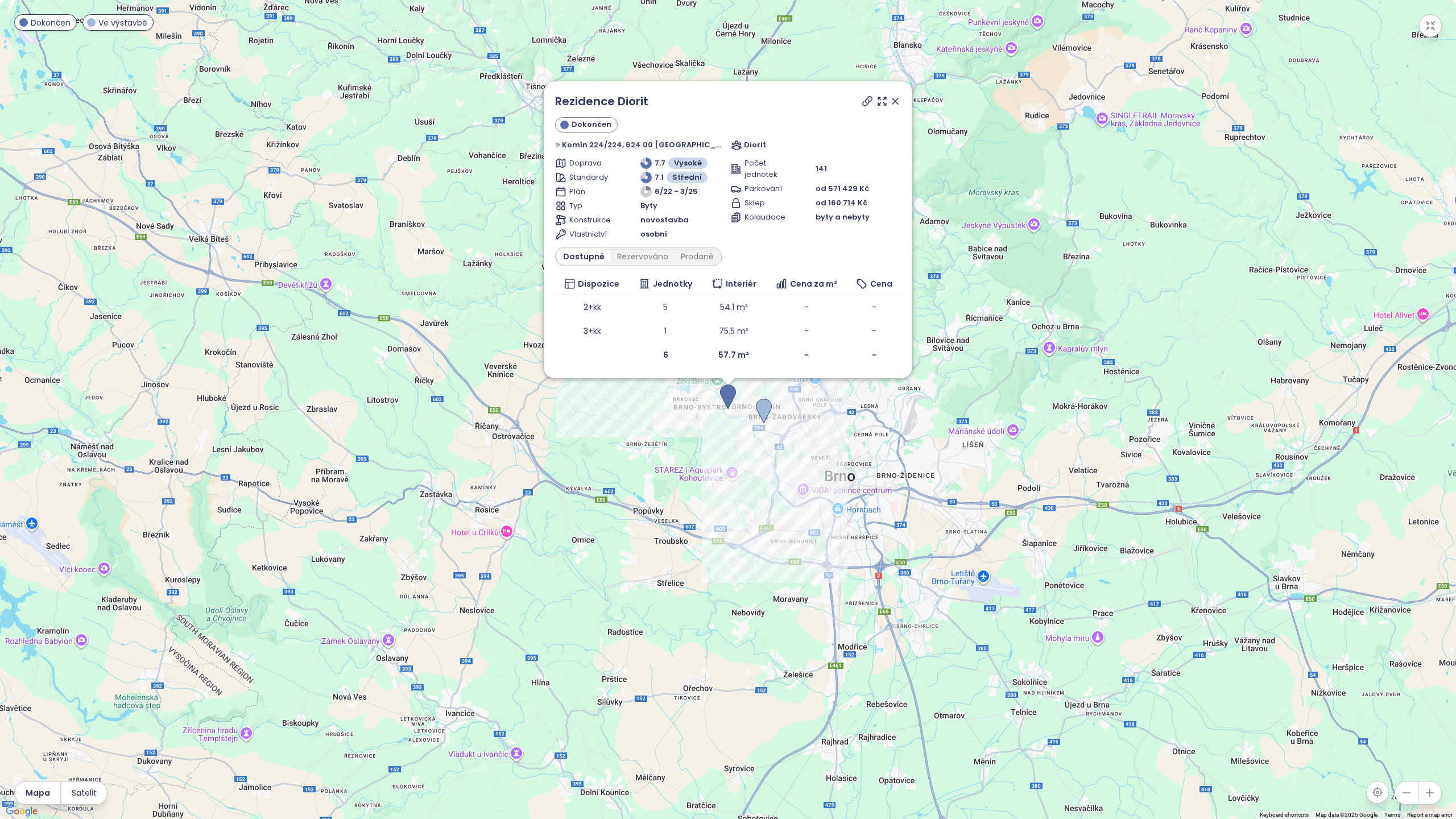
click at [890, 103] on icon at bounding box center [895, 102] width 12 height 12
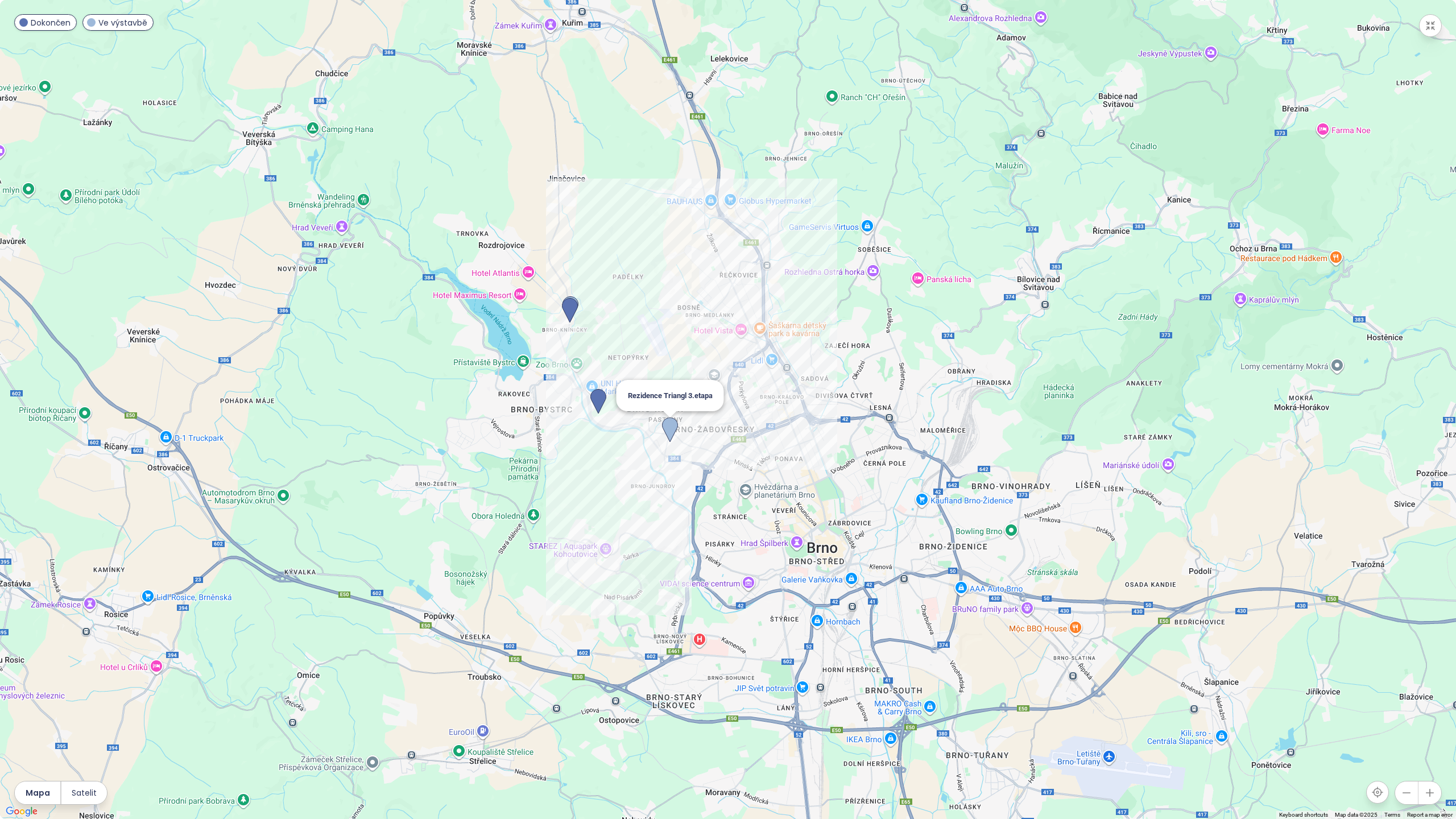
click at [671, 421] on img at bounding box center [670, 430] width 15 height 25
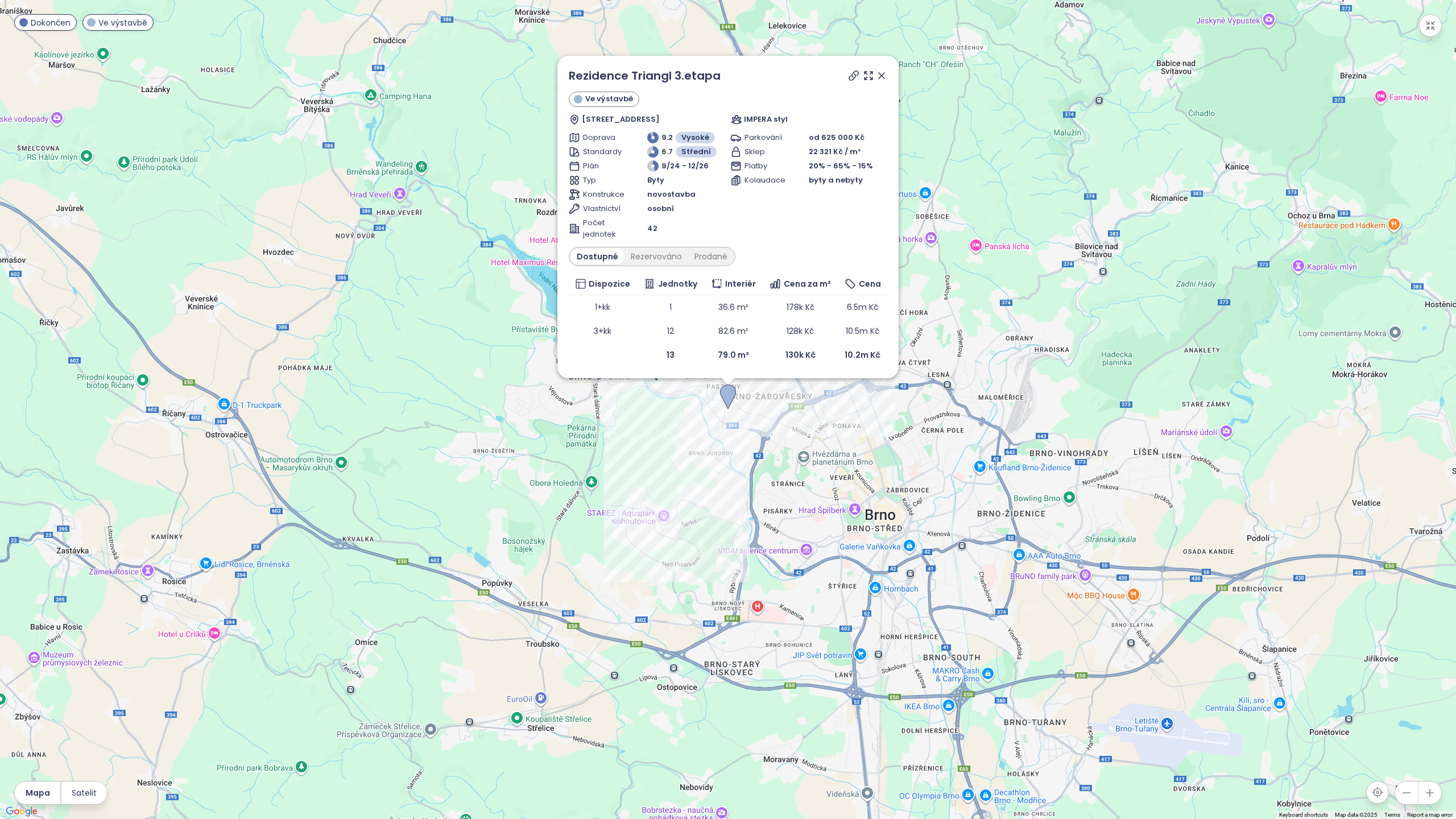
click at [854, 76] on icon at bounding box center [854, 76] width 12 height 12
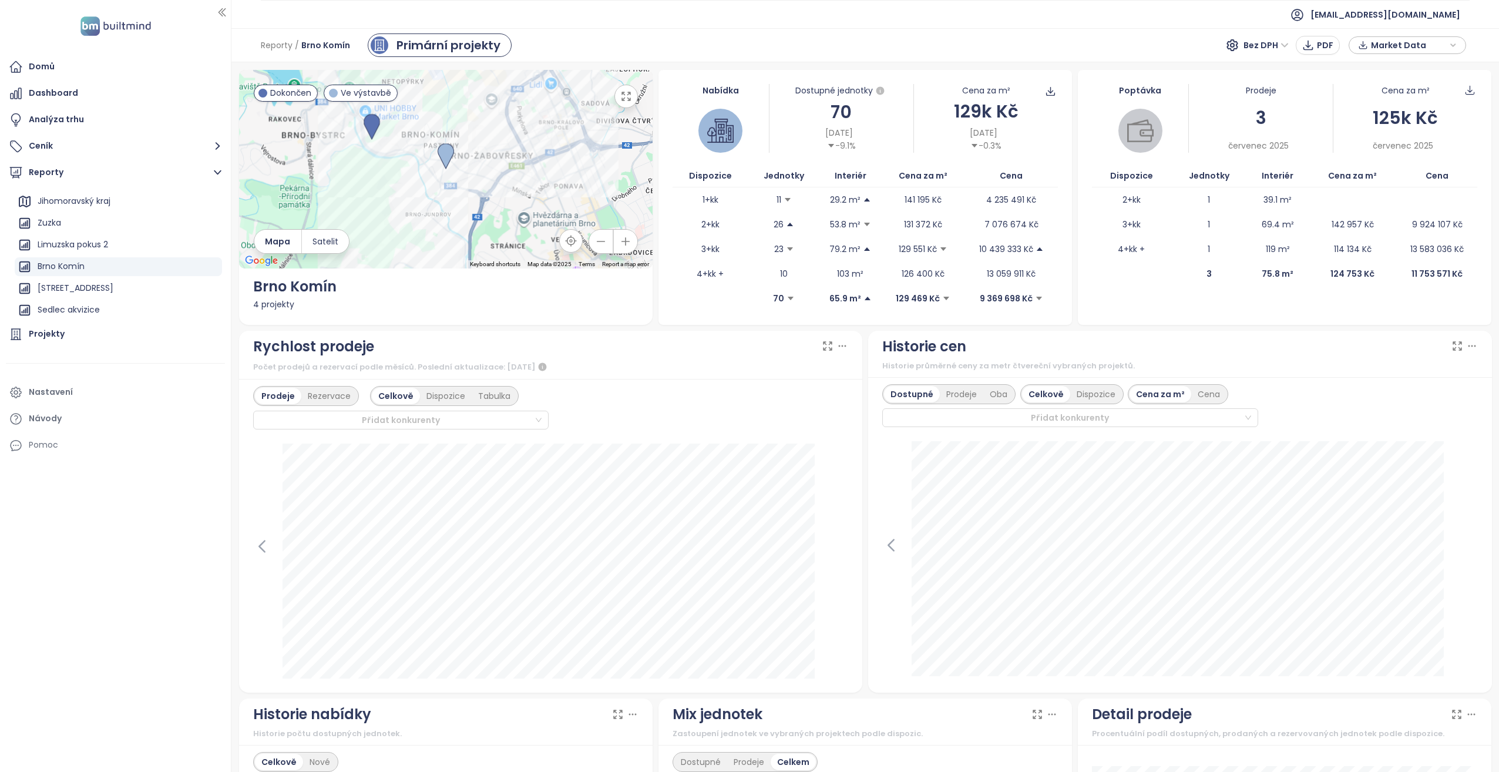
click at [624, 100] on icon "button" at bounding box center [626, 96] width 12 height 12
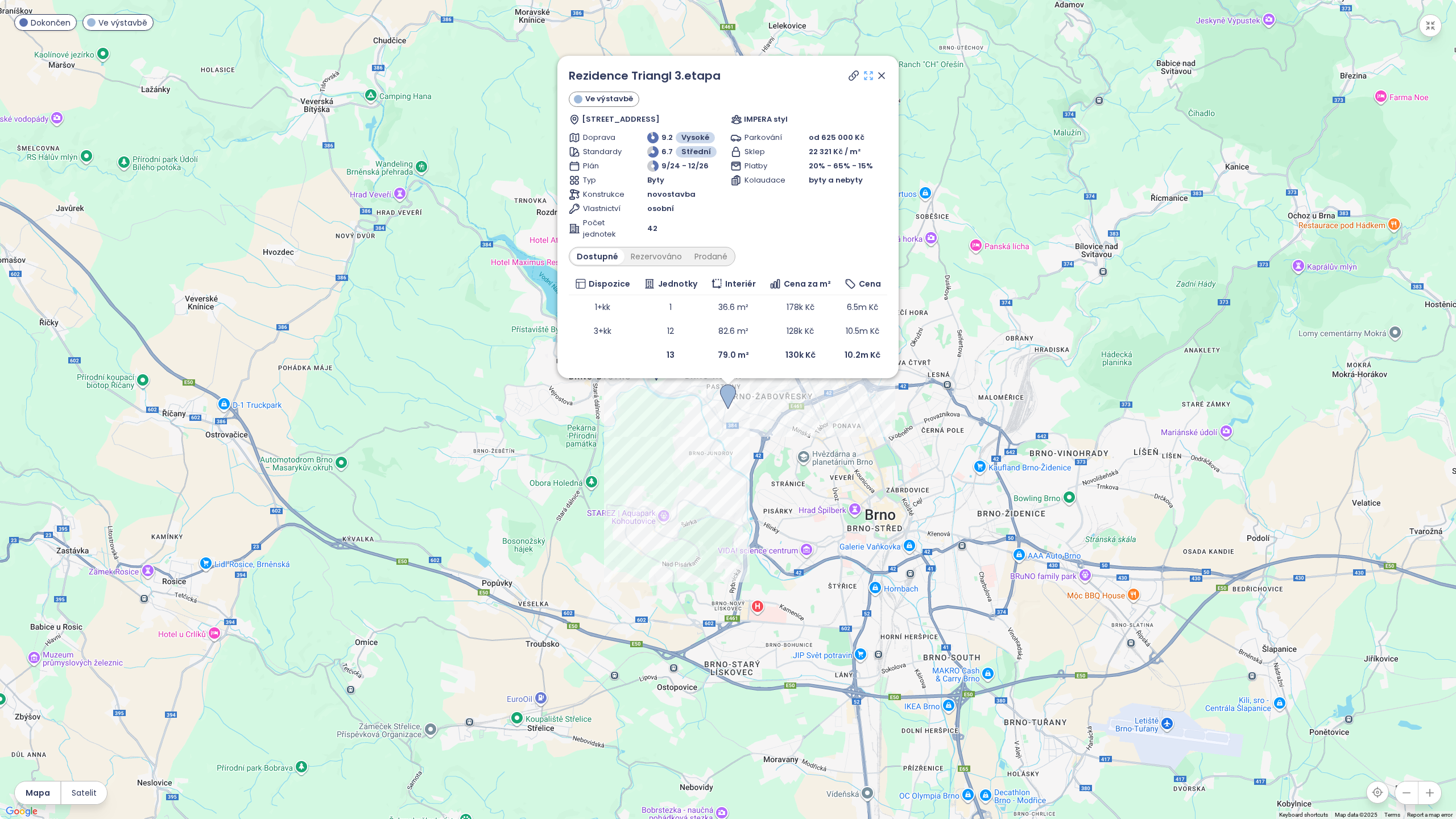
click at [868, 72] on icon at bounding box center [868, 76] width 12 height 12
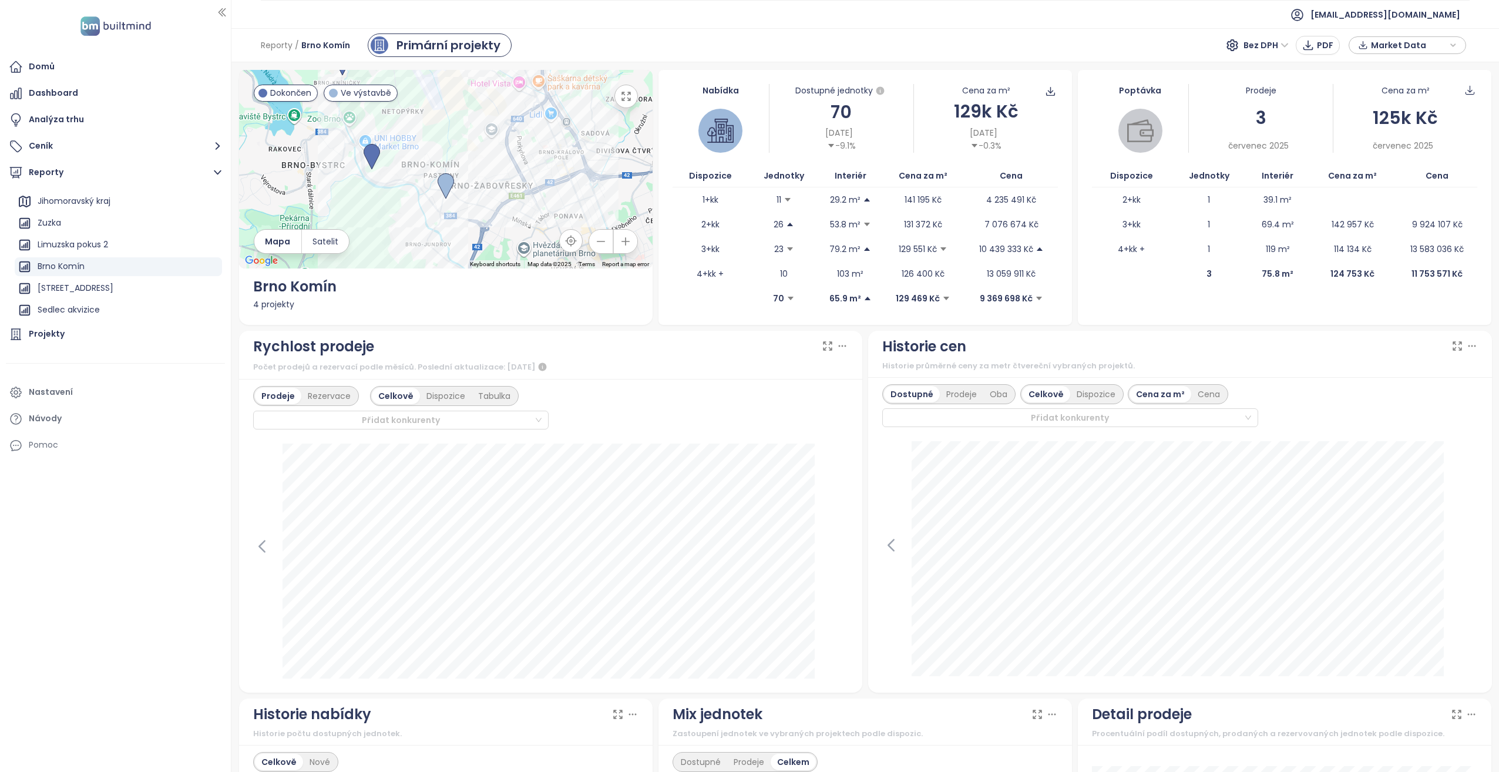
click at [620, 94] on icon "button" at bounding box center [626, 96] width 12 height 12
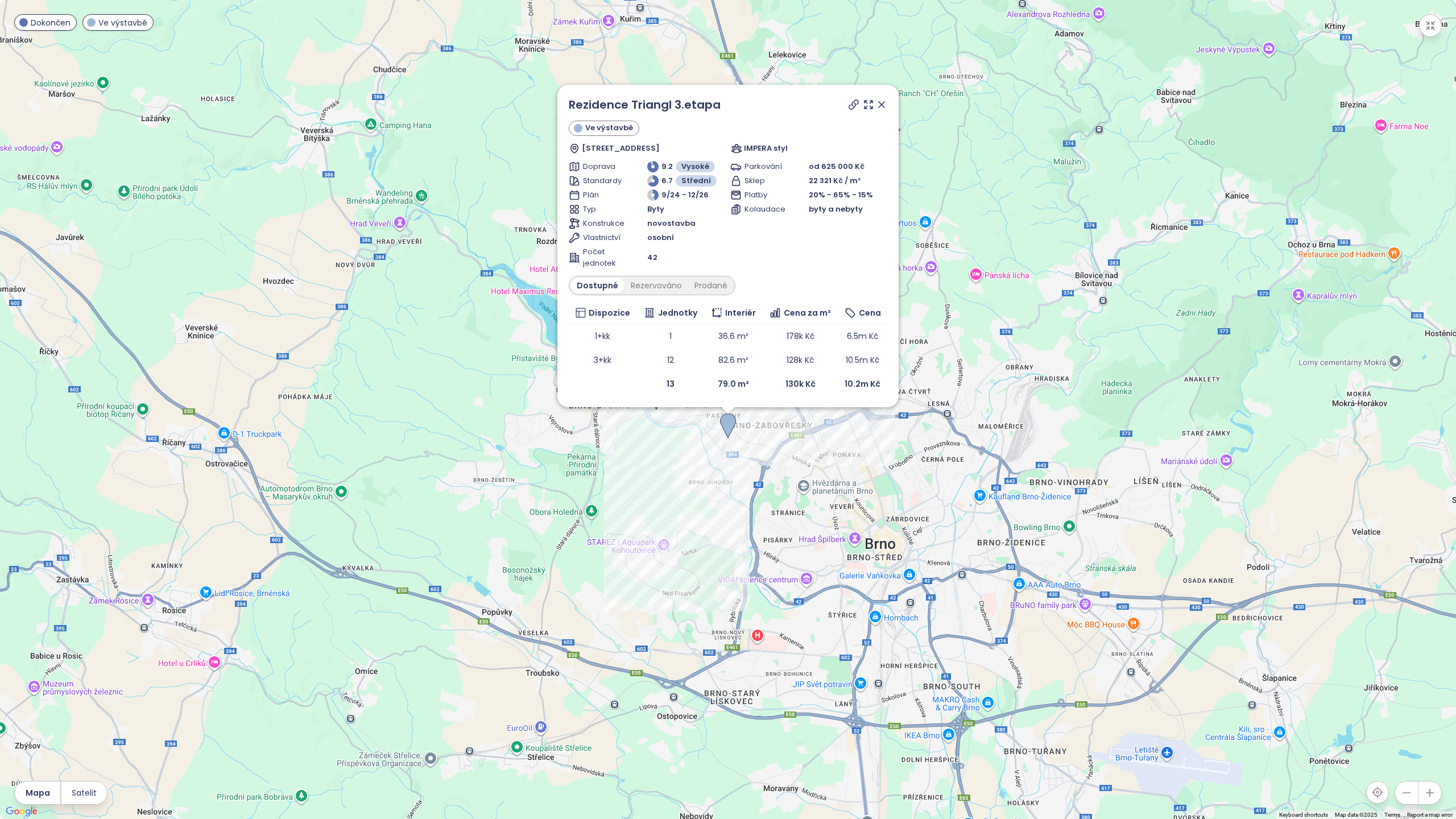
click at [636, 499] on div "Rezidence Triangl 3.etapa Ve výstavbě Podveská 1308/1D, 624 00 [GEOGRAPHIC_DATA…" at bounding box center [728, 410] width 1456 height 819
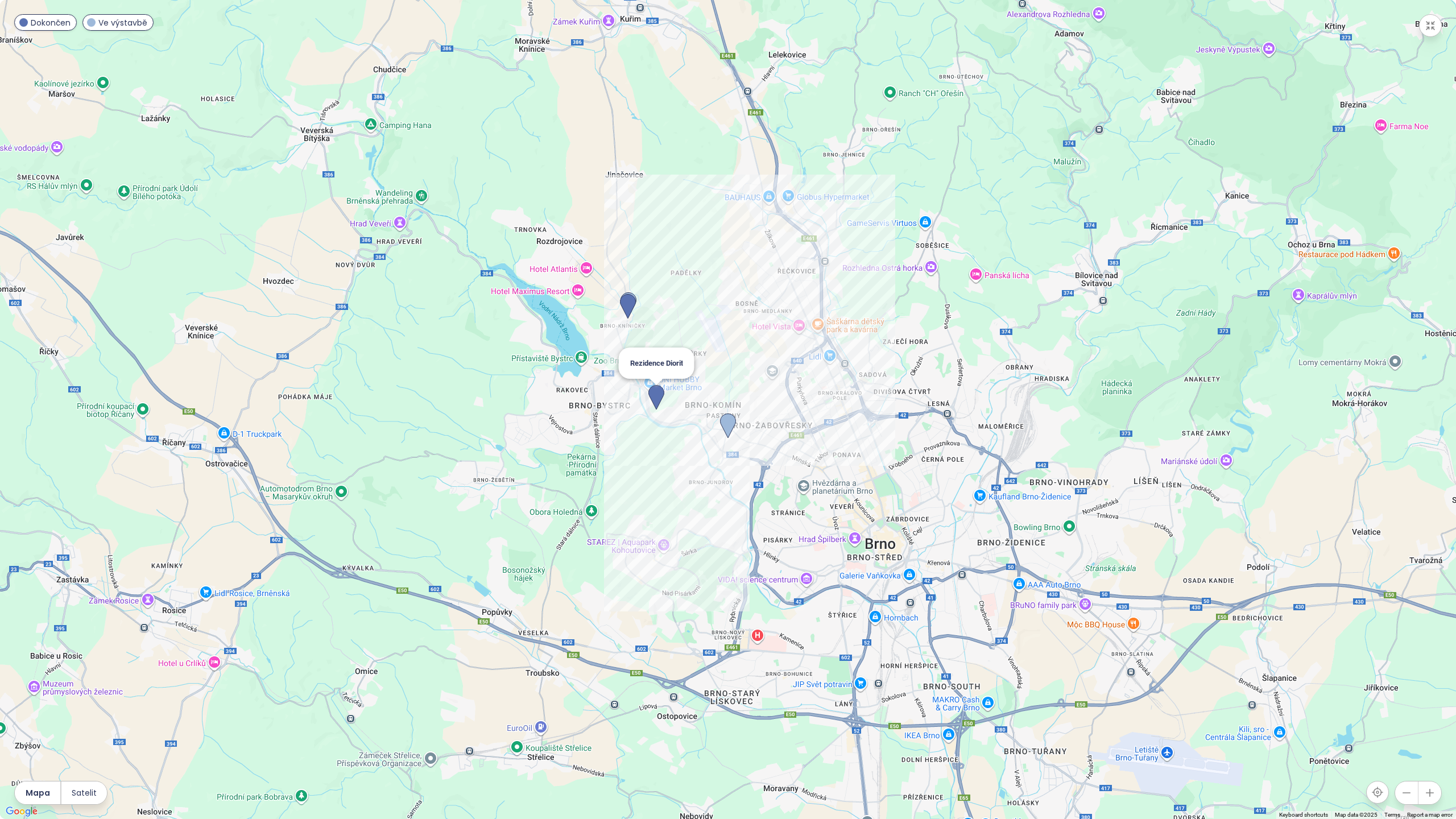
click at [661, 400] on img at bounding box center [656, 398] width 15 height 25
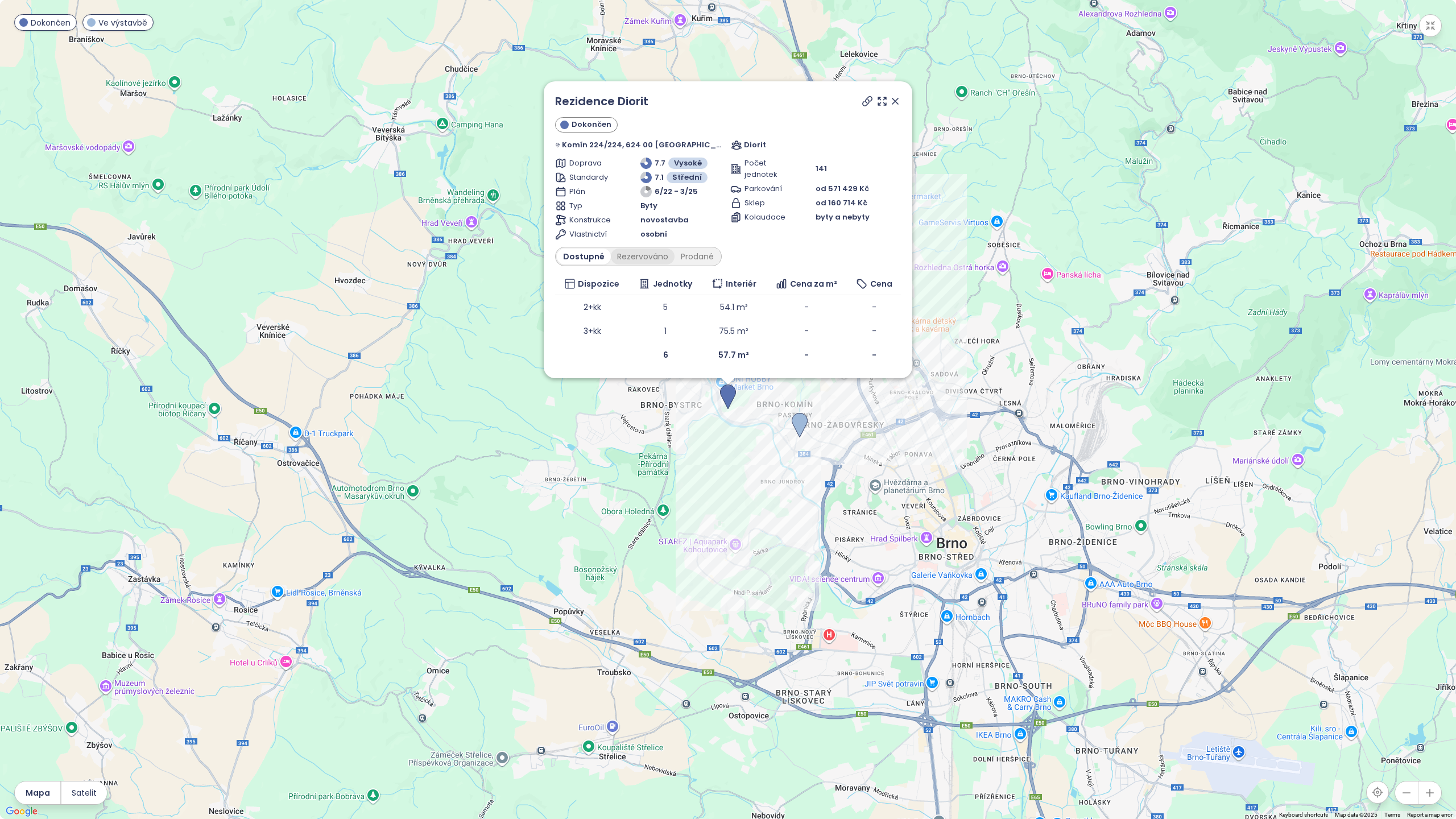
click at [672, 256] on div "Rezervováno" at bounding box center [643, 257] width 64 height 15
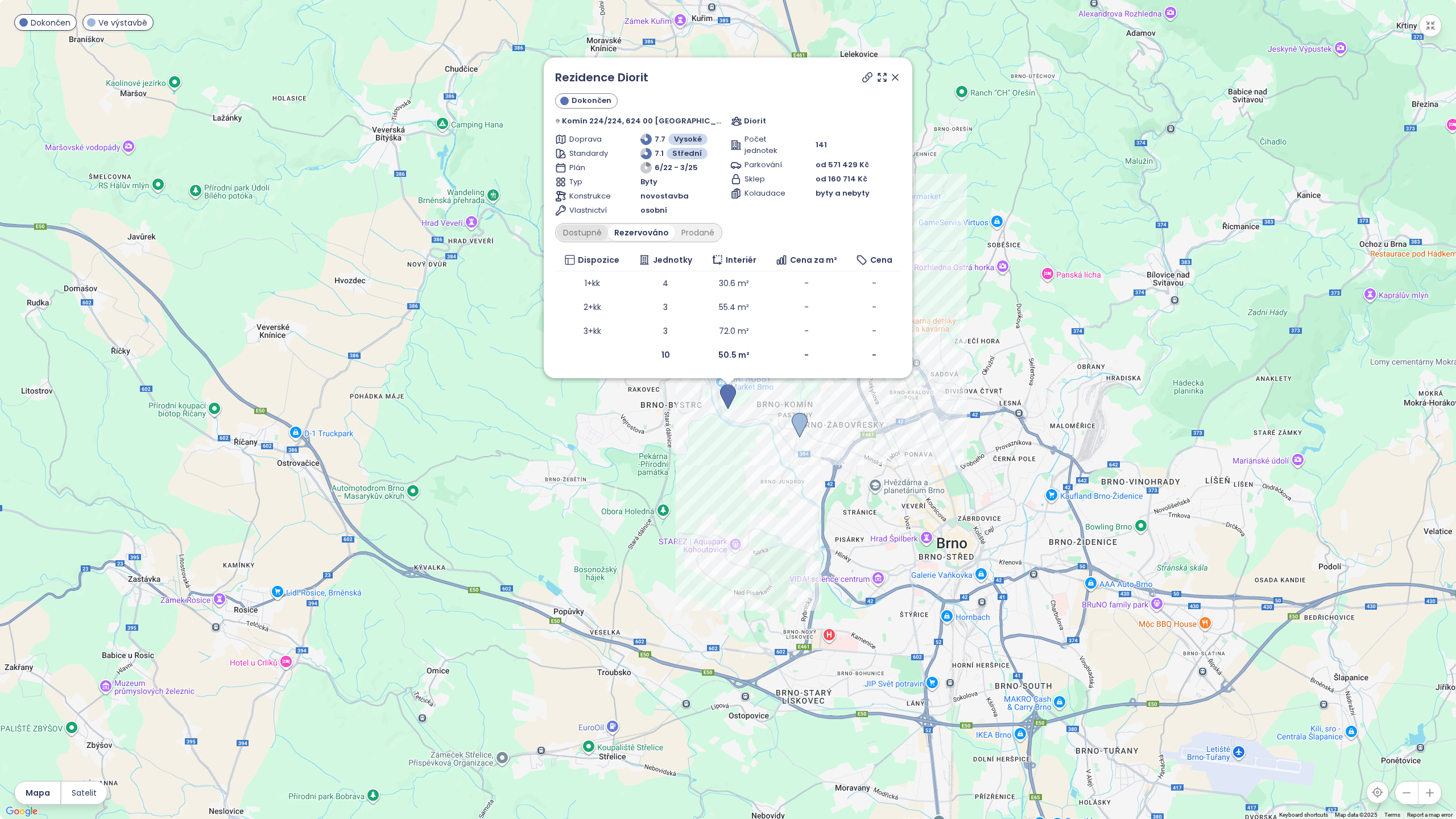
click at [608, 231] on div "Dostupné" at bounding box center [582, 232] width 51 height 15
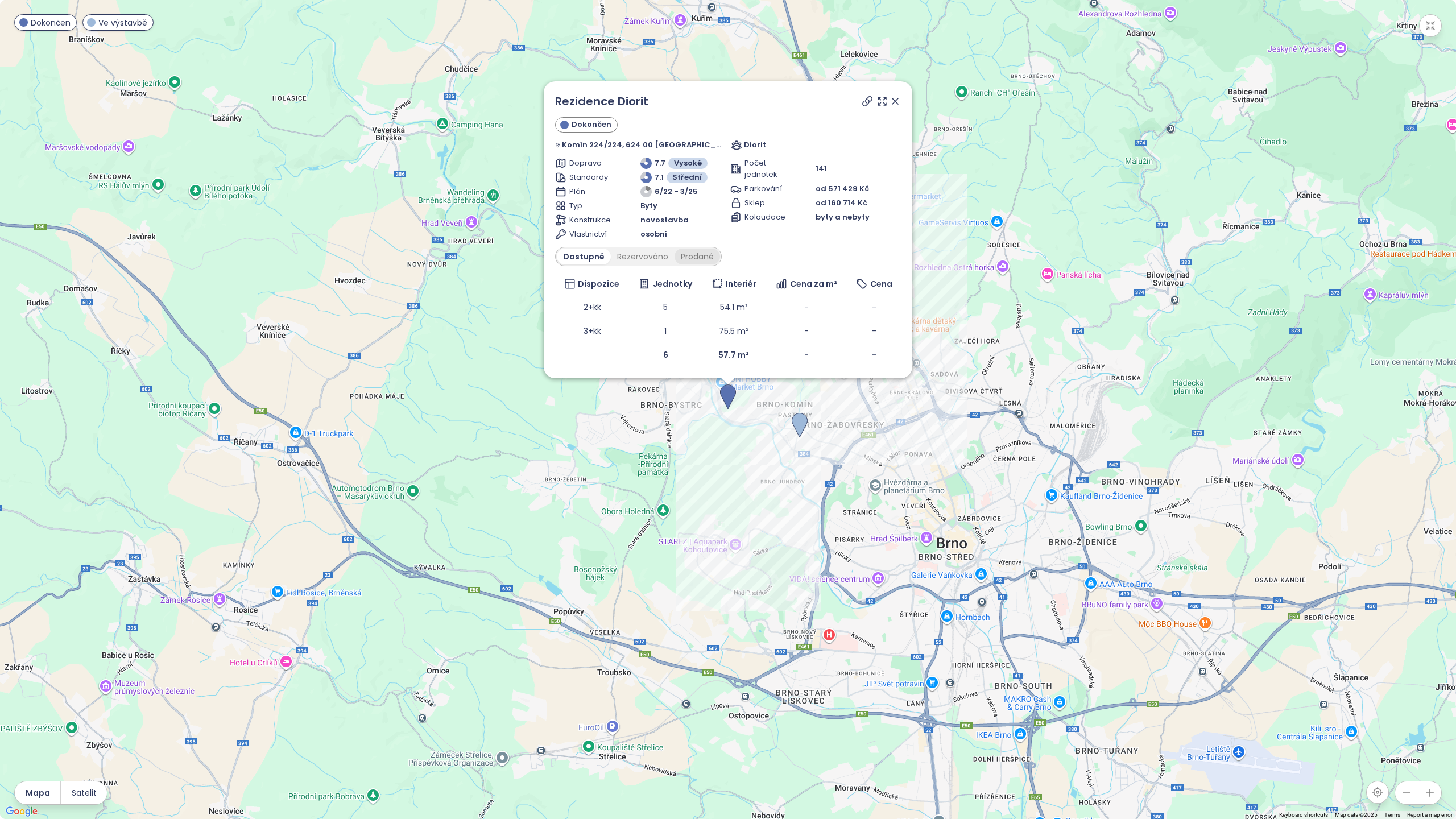
click at [720, 256] on div "Prodané" at bounding box center [697, 257] width 46 height 15
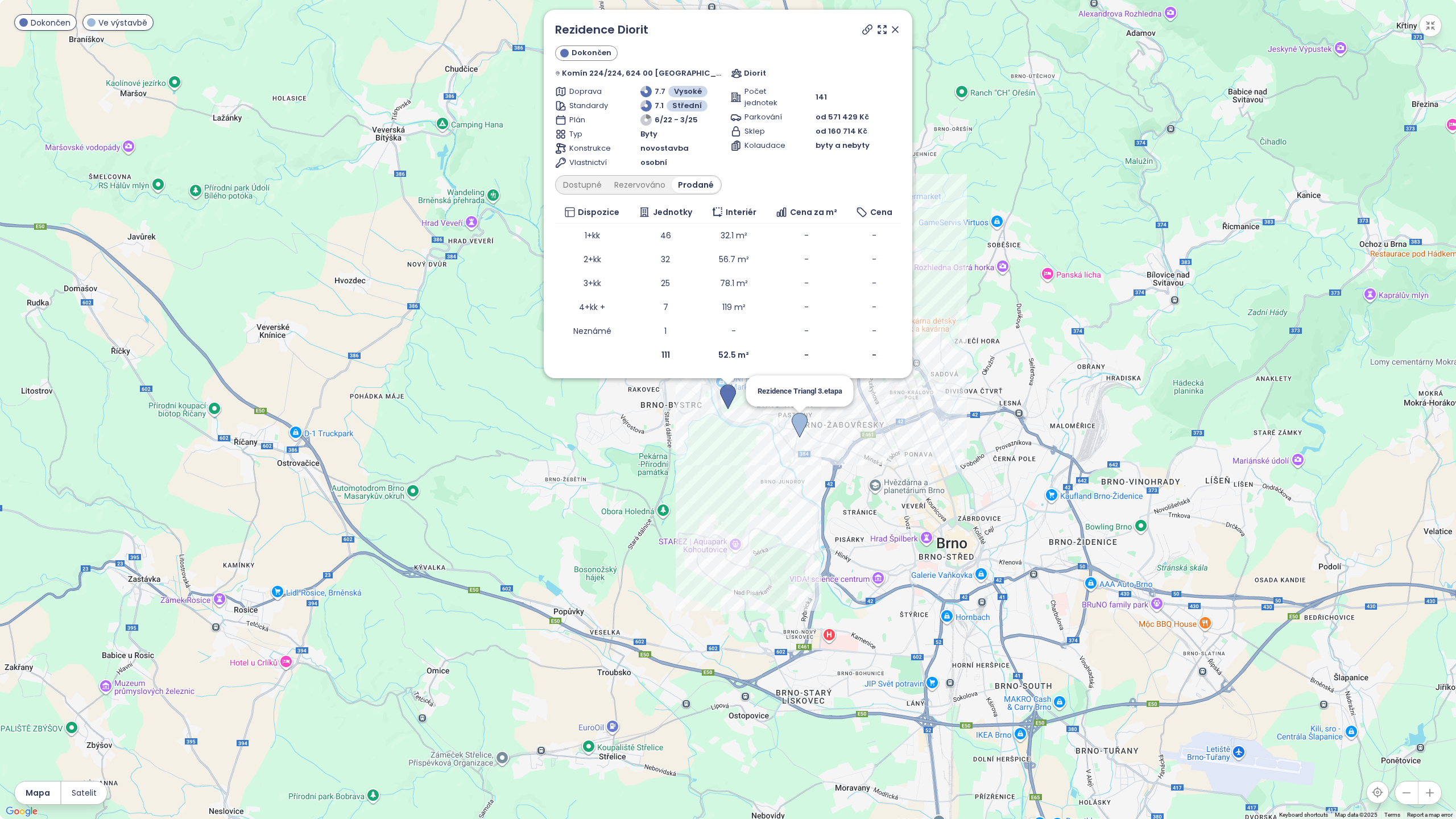
click at [798, 422] on img at bounding box center [800, 425] width 15 height 25
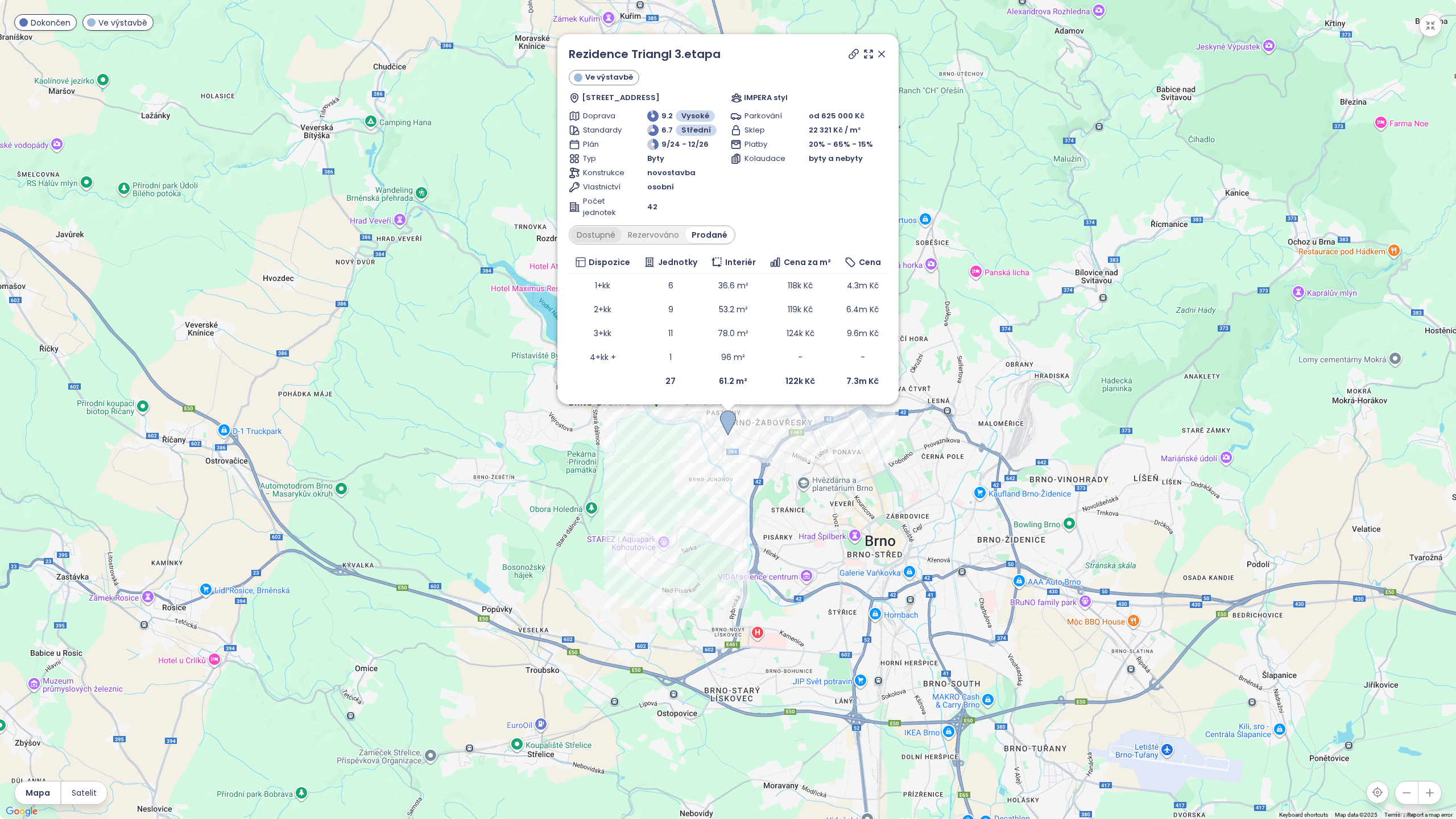
click at [604, 236] on div "Dostupné" at bounding box center [595, 234] width 51 height 15
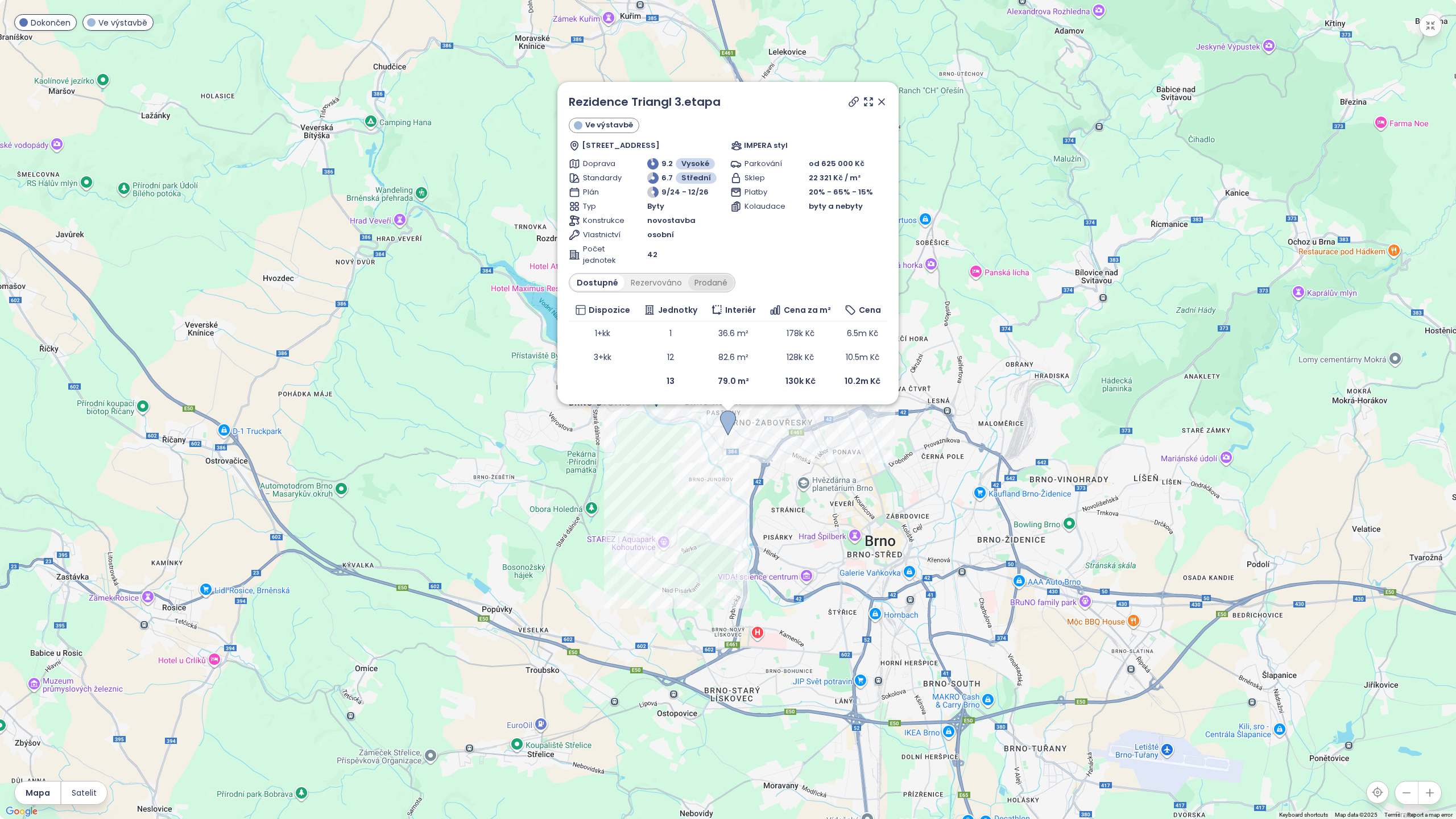
click at [719, 282] on div "Prodané" at bounding box center [711, 283] width 46 height 15
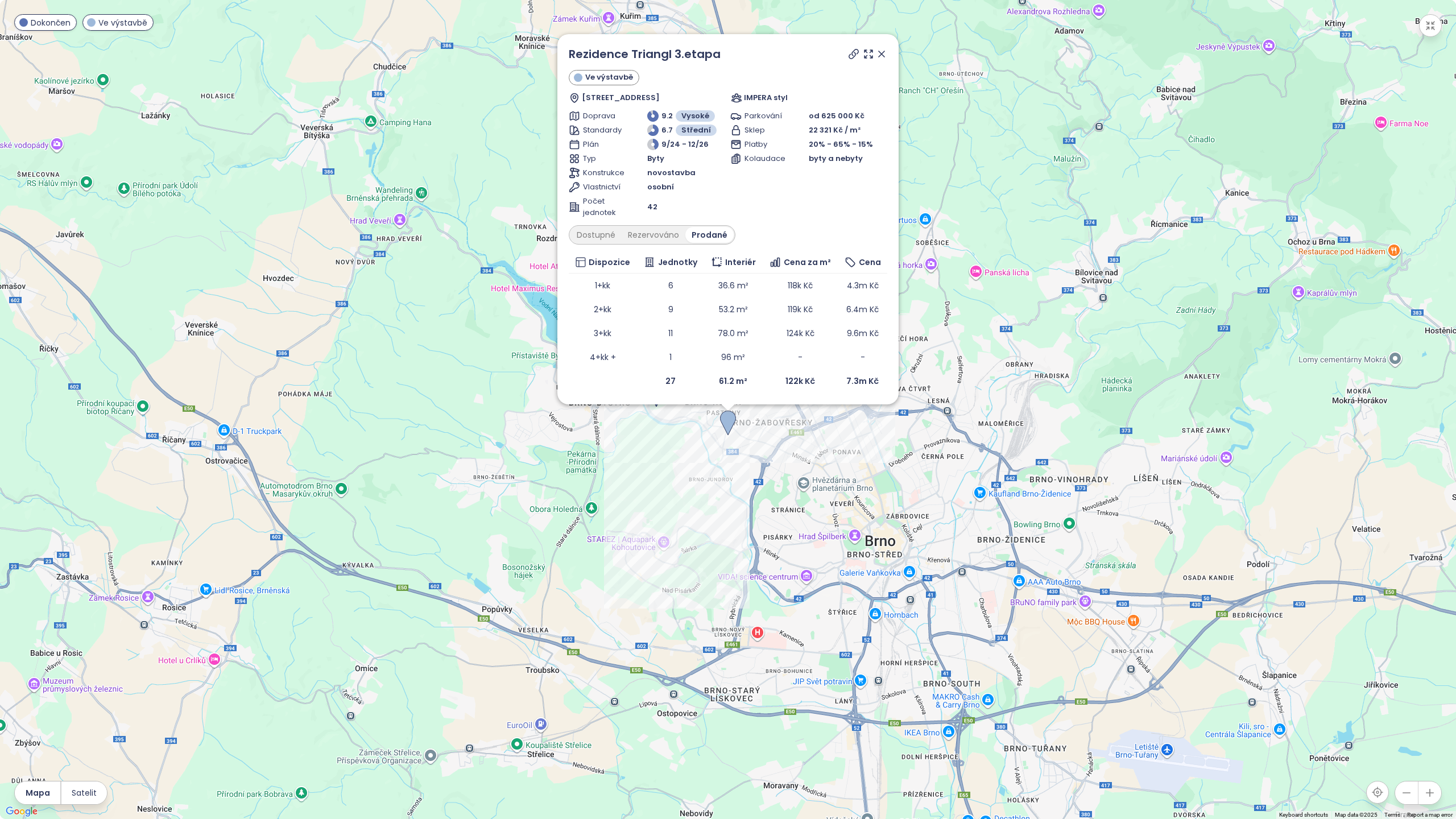
click at [885, 56] on icon at bounding box center [882, 54] width 12 height 12
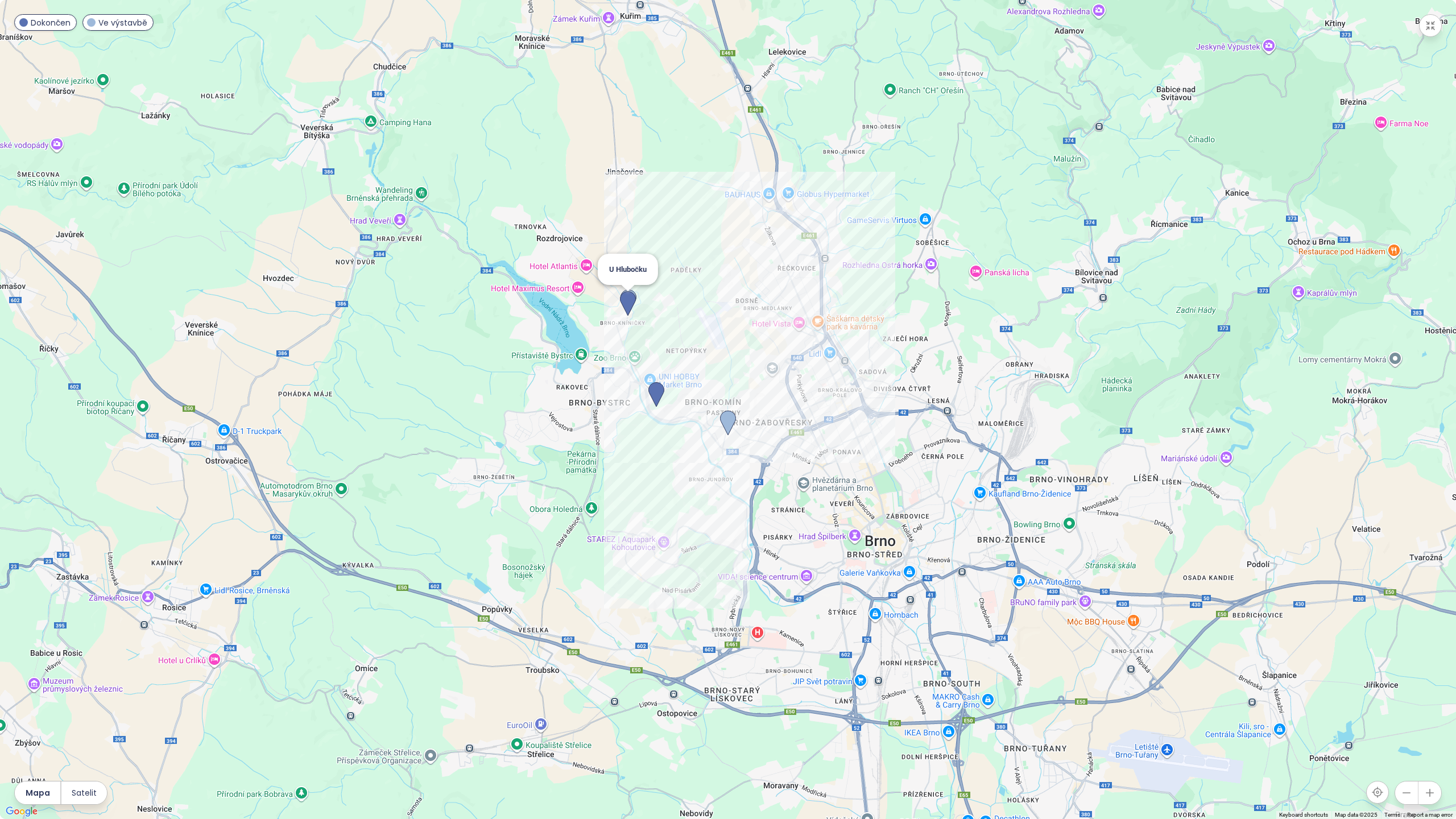
click at [626, 299] on img at bounding box center [627, 304] width 15 height 25
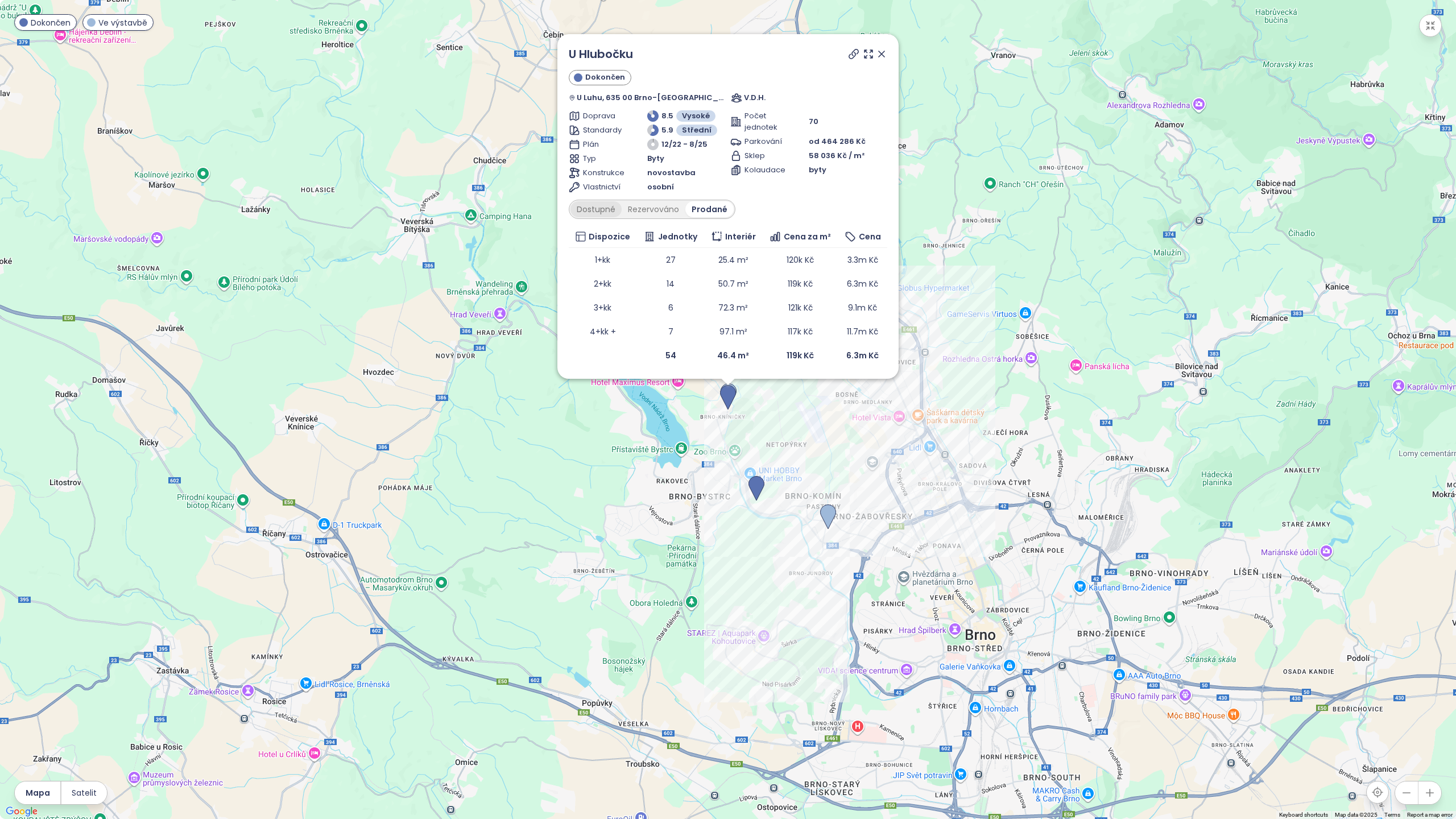
click at [606, 213] on div "Dostupné" at bounding box center [595, 209] width 51 height 15
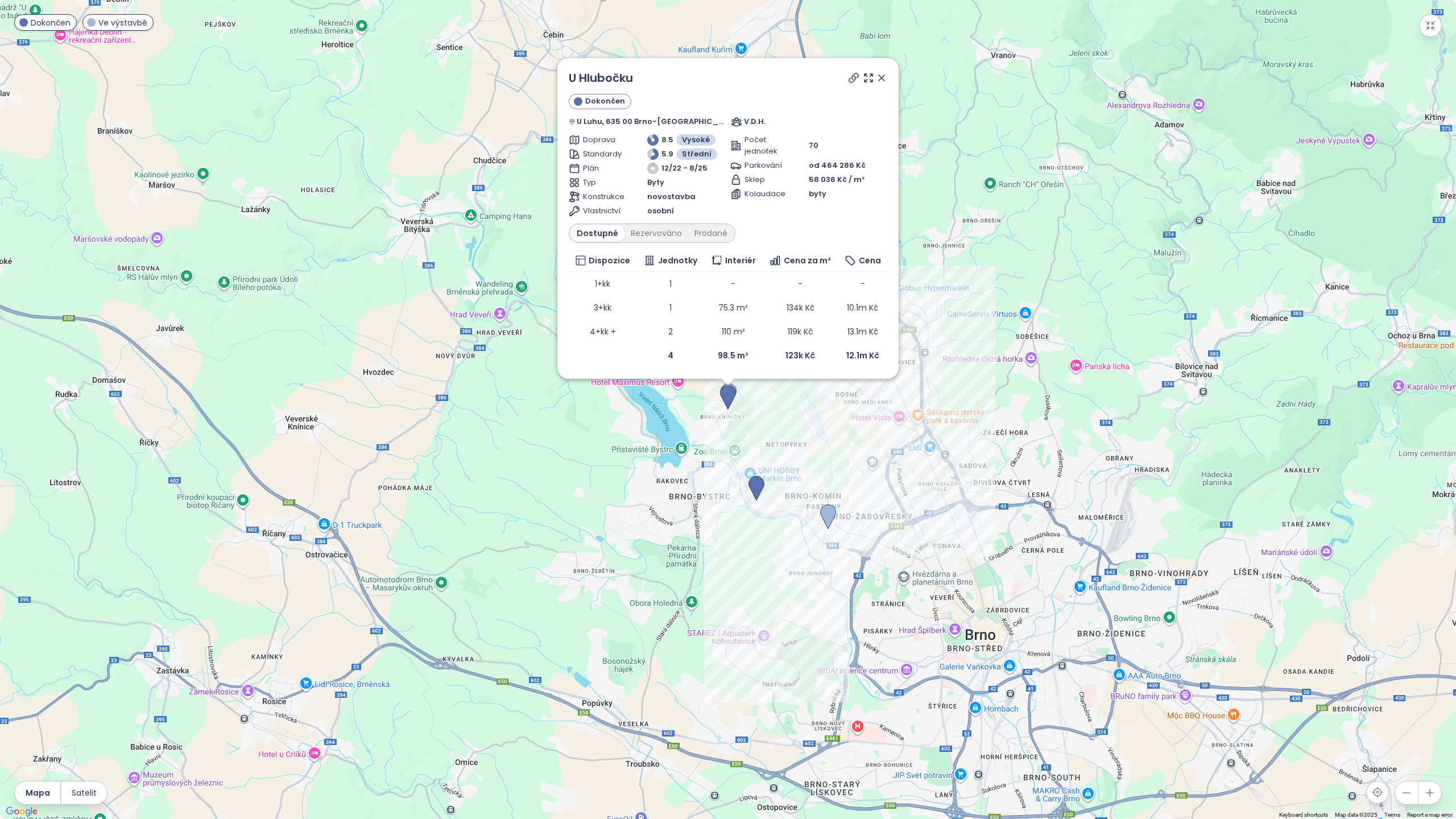
click at [882, 76] on icon at bounding box center [882, 78] width 6 height 6
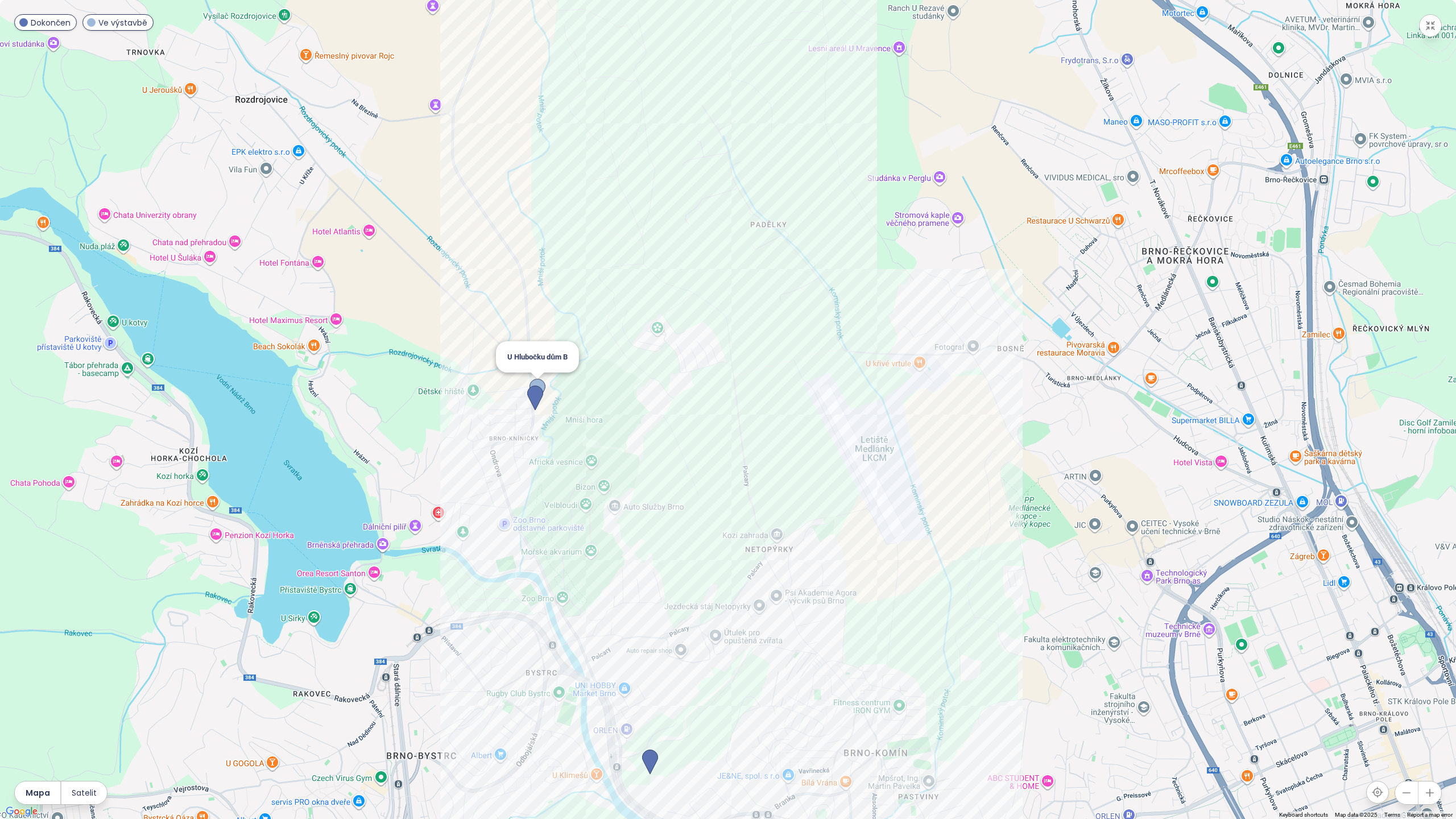
click at [538, 379] on img at bounding box center [537, 391] width 15 height 25
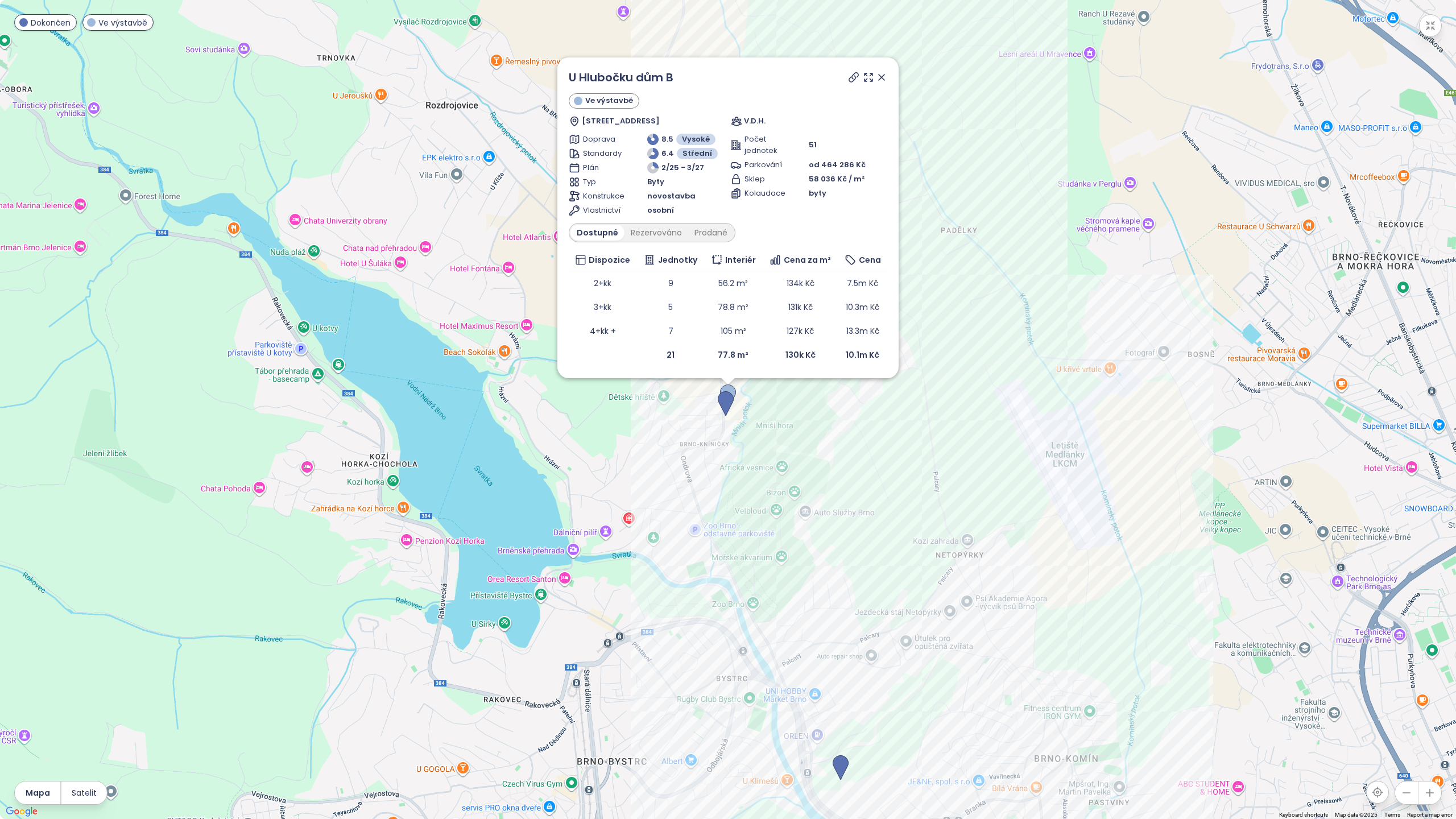
click at [1425, 31] on icon "button" at bounding box center [1431, 26] width 12 height 12
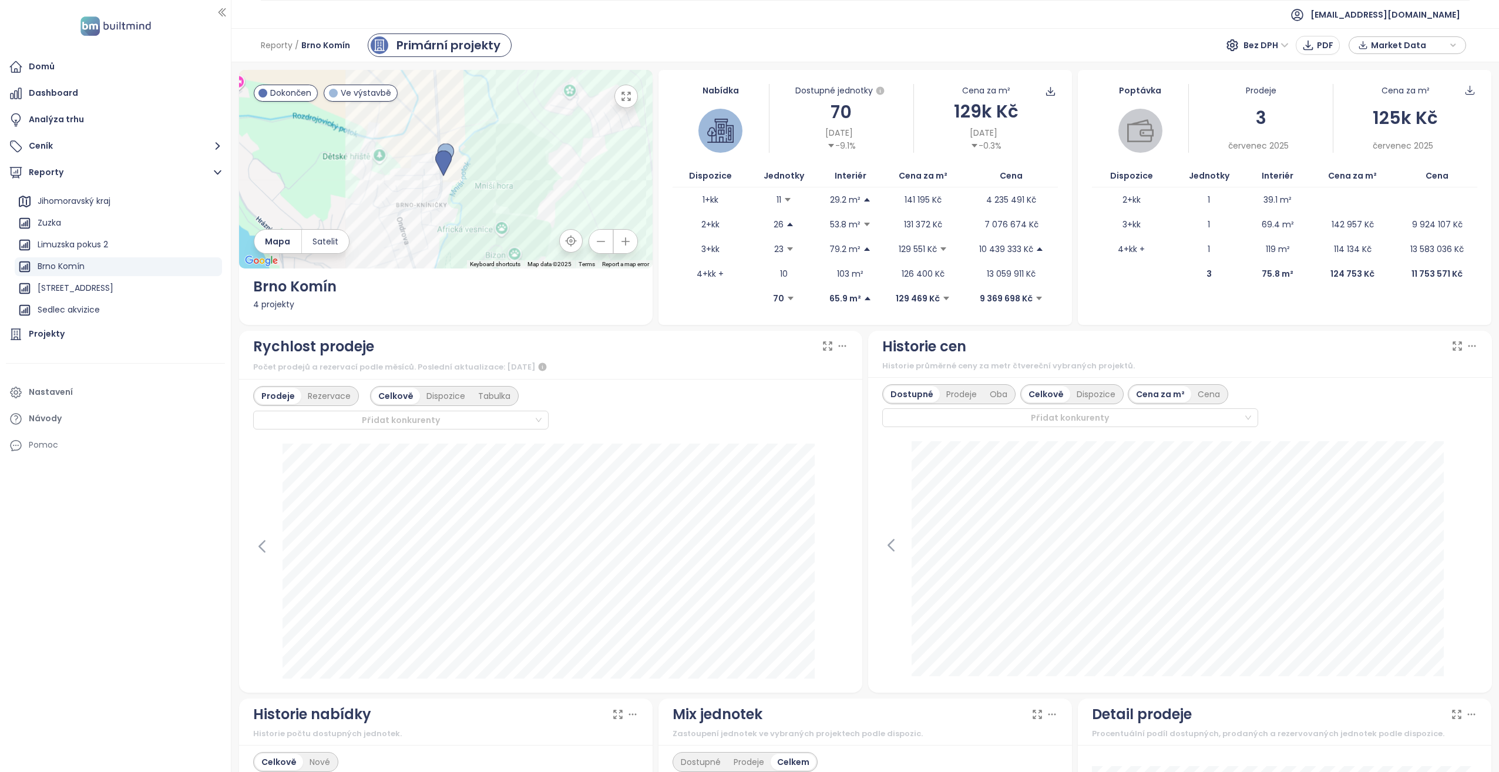
click at [632, 95] on button "button" at bounding box center [625, 96] width 23 height 23
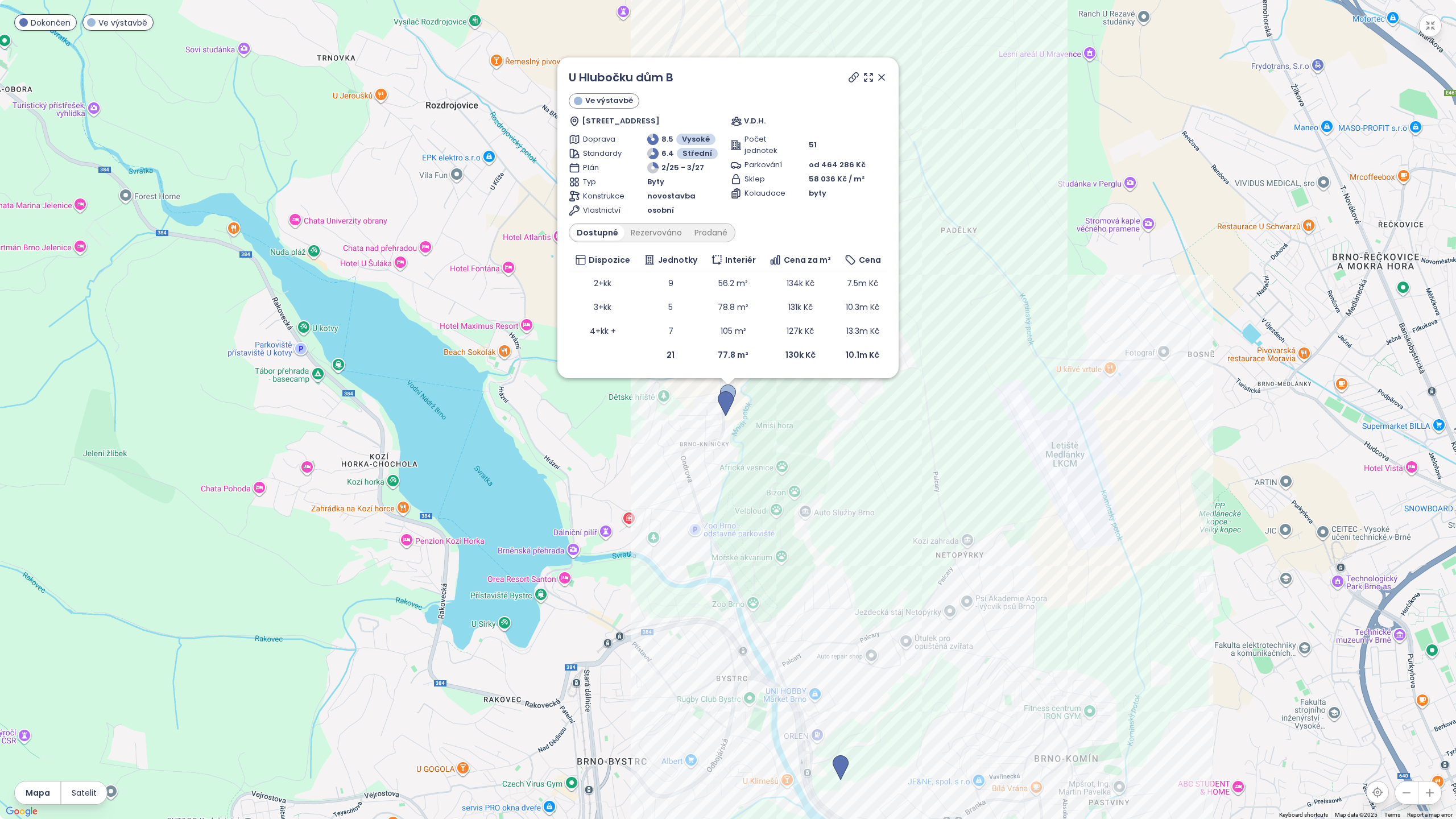
drag, startPoint x: 750, startPoint y: 463, endPoint x: 710, endPoint y: 331, distance: 137.9
click at [710, 331] on div "U Hlubočku dům B Ve výstavbě [STREET_ADDRESS] V.D.H. Doprava 8.5 Vysoké Standar…" at bounding box center [728, 410] width 1456 height 819
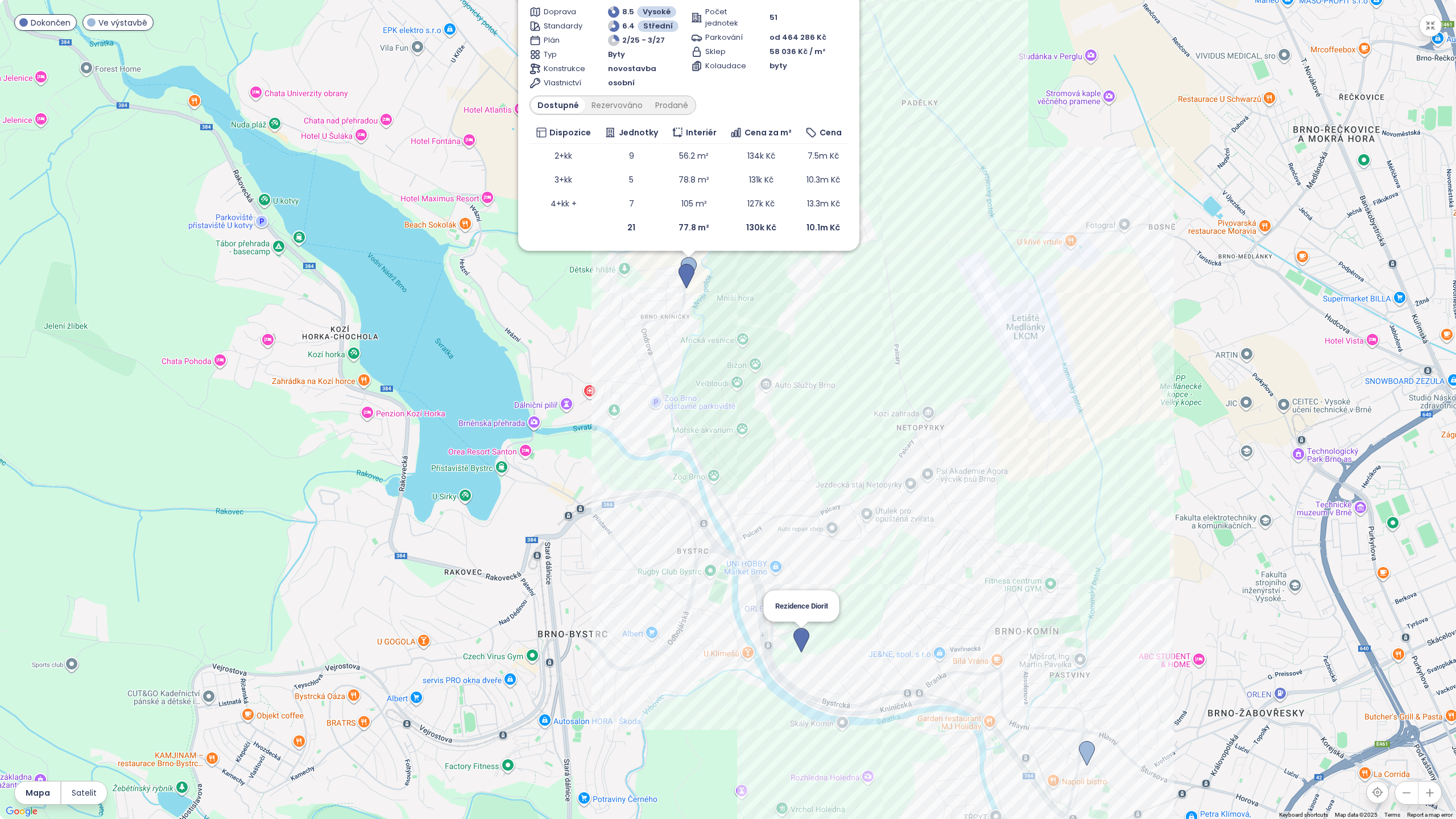
click at [803, 642] on img at bounding box center [802, 641] width 15 height 25
click at [802, 639] on img at bounding box center [802, 641] width 15 height 25
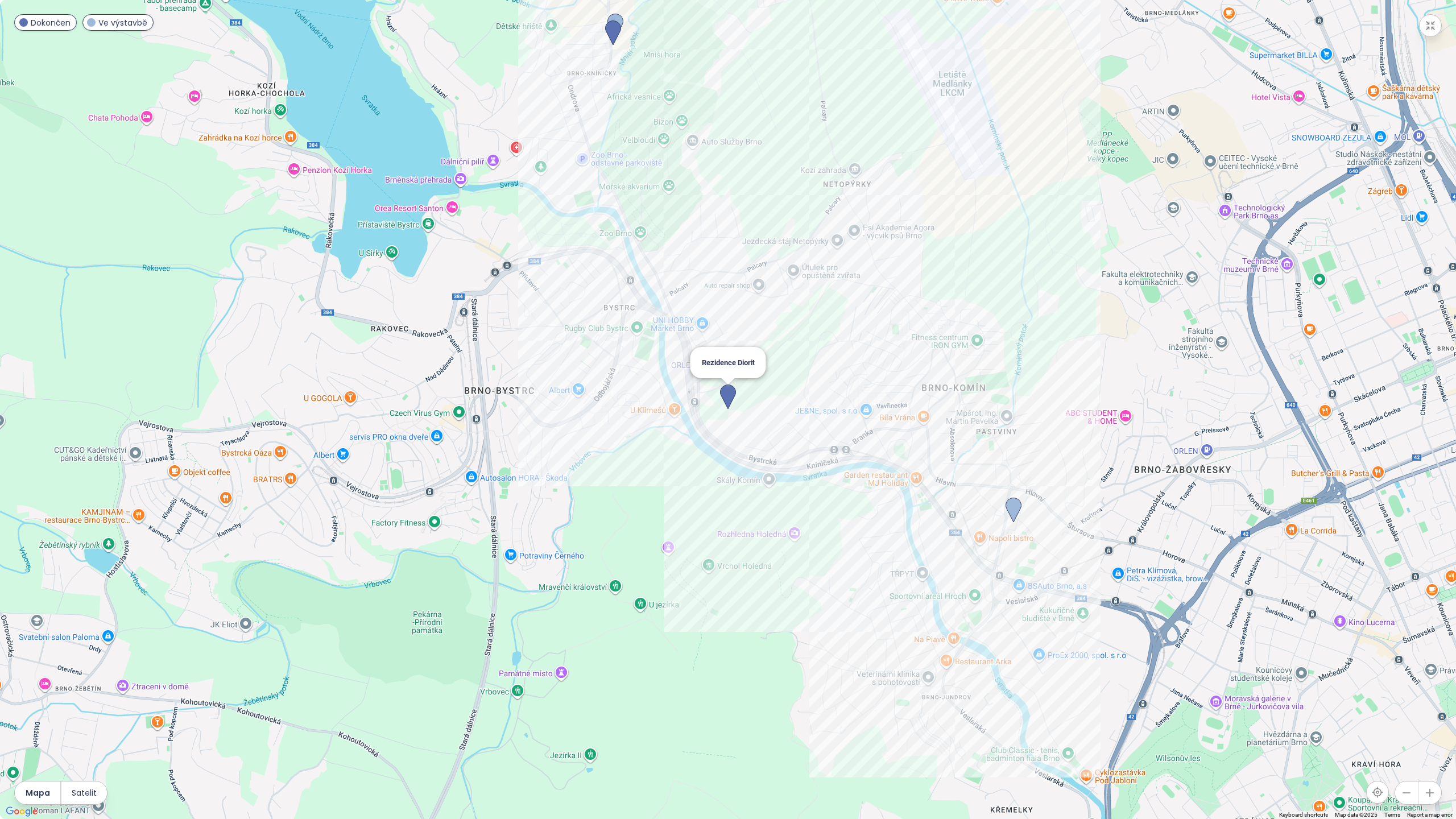
click at [726, 390] on img at bounding box center [728, 397] width 15 height 25
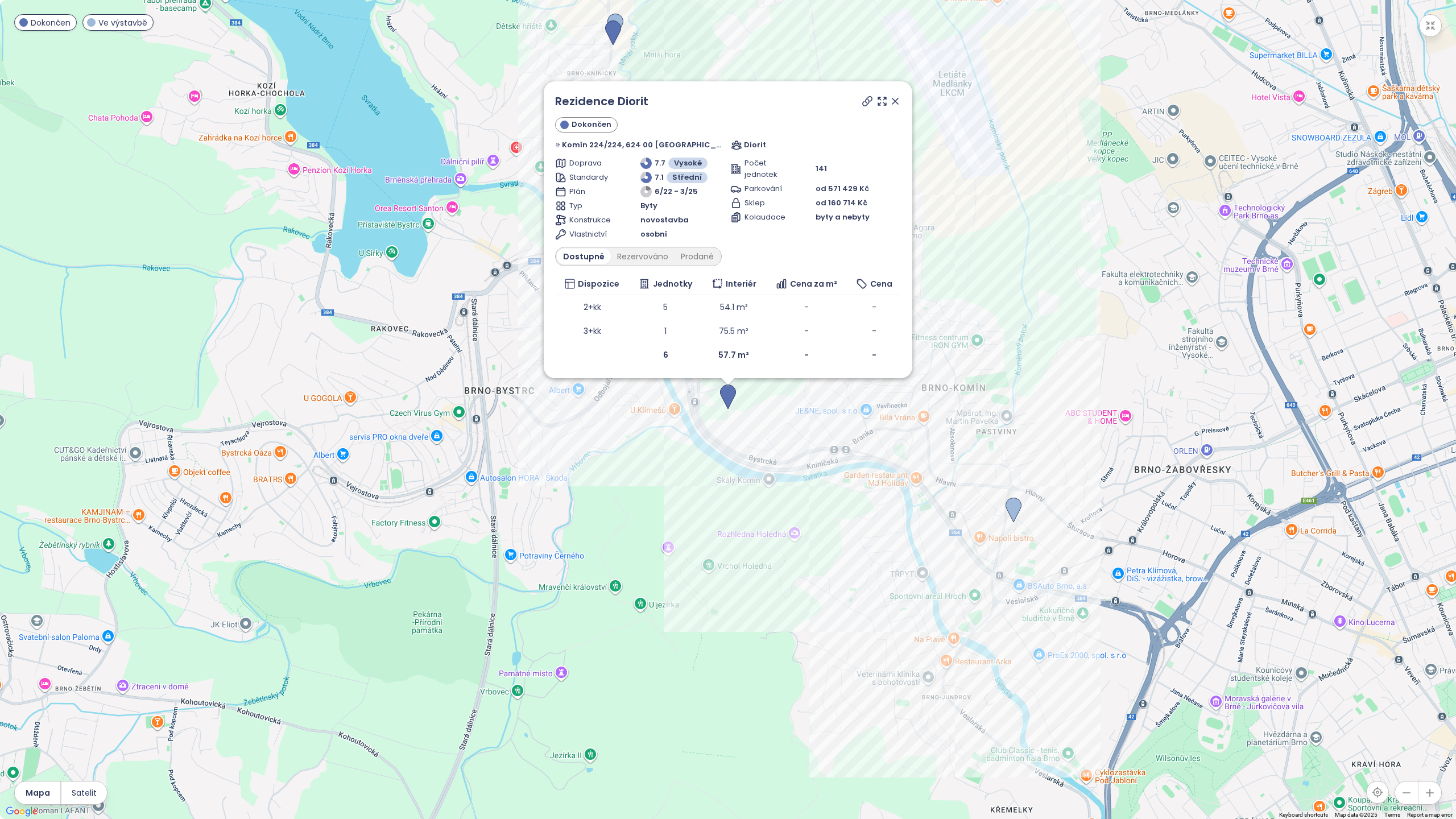
click at [862, 101] on icon at bounding box center [867, 102] width 12 height 12
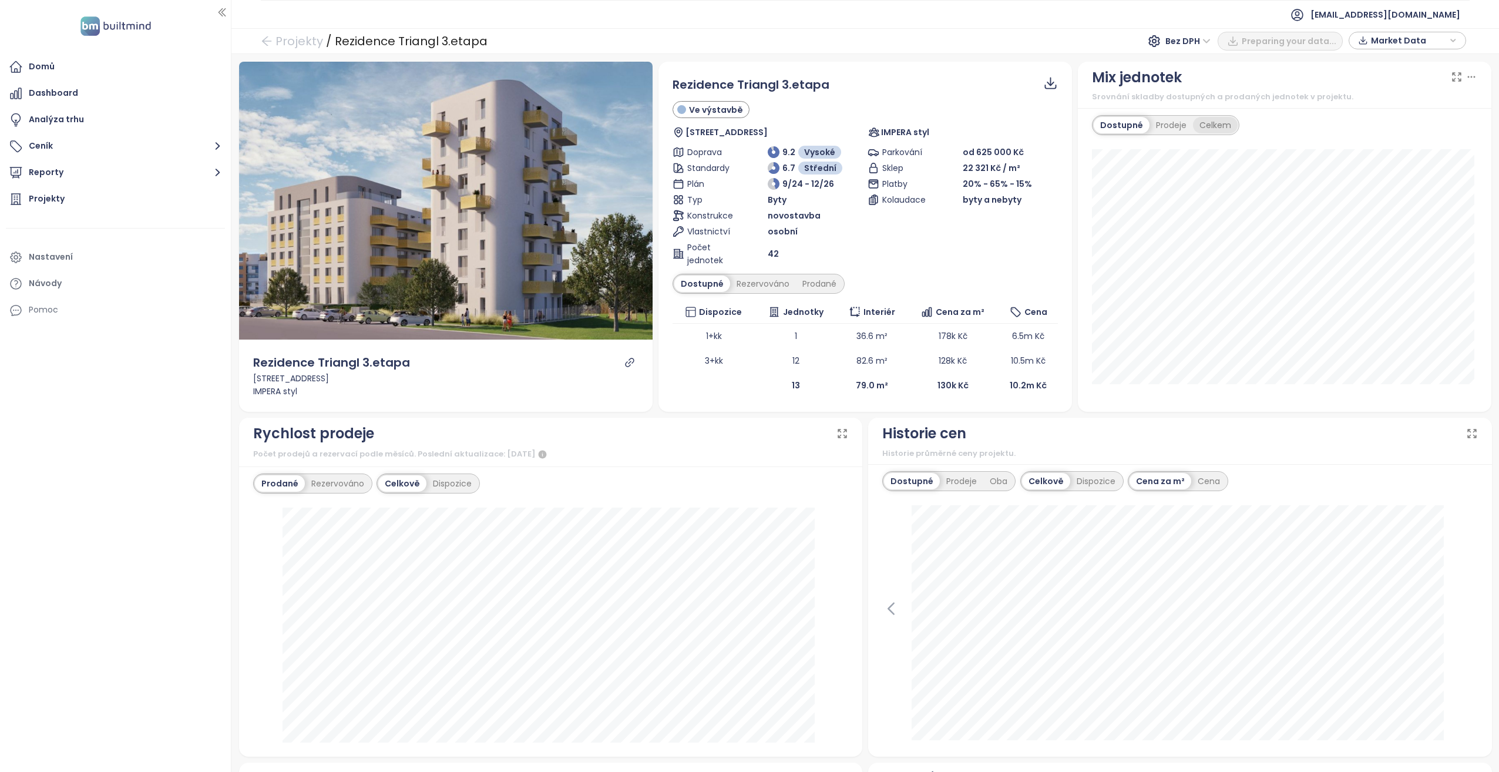
click at [1207, 122] on div "Celkem" at bounding box center [1215, 125] width 45 height 16
click at [1134, 125] on div "Dostupné" at bounding box center [1120, 125] width 53 height 16
